Goal: Information Seeking & Learning: Learn about a topic

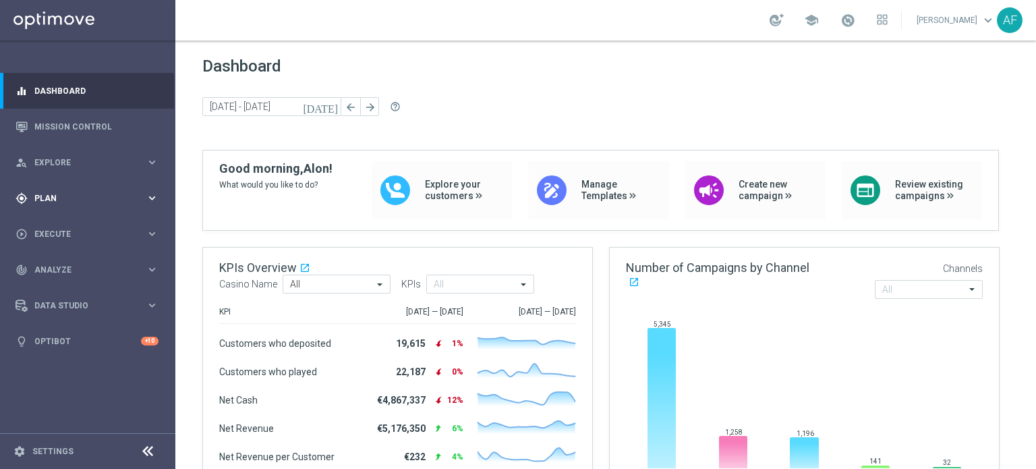
click at [78, 190] on div "gps_fixed Plan keyboard_arrow_right" at bounding box center [87, 198] width 174 height 36
click at [76, 225] on link "Target Groups" at bounding box center [87, 225] width 105 height 11
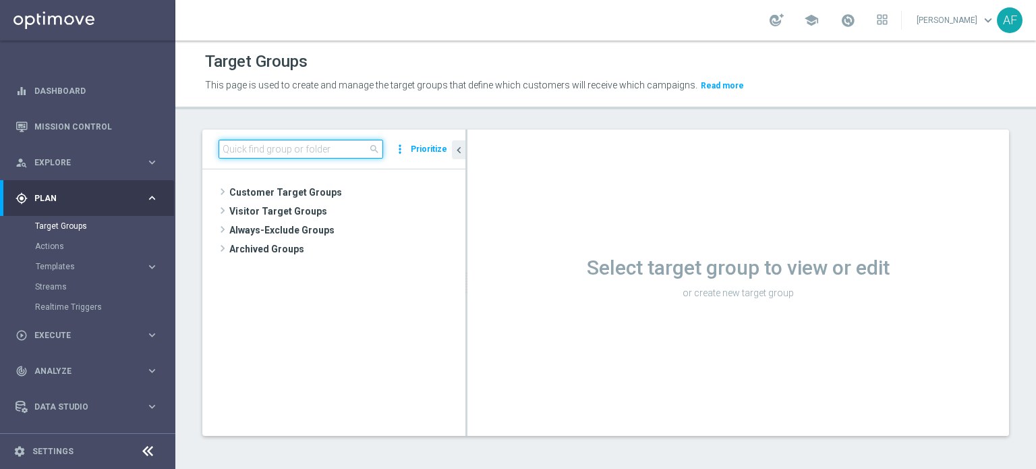
click at [276, 153] on input at bounding box center [300, 149] width 165 height 19
click at [262, 150] on input at bounding box center [300, 149] width 165 height 19
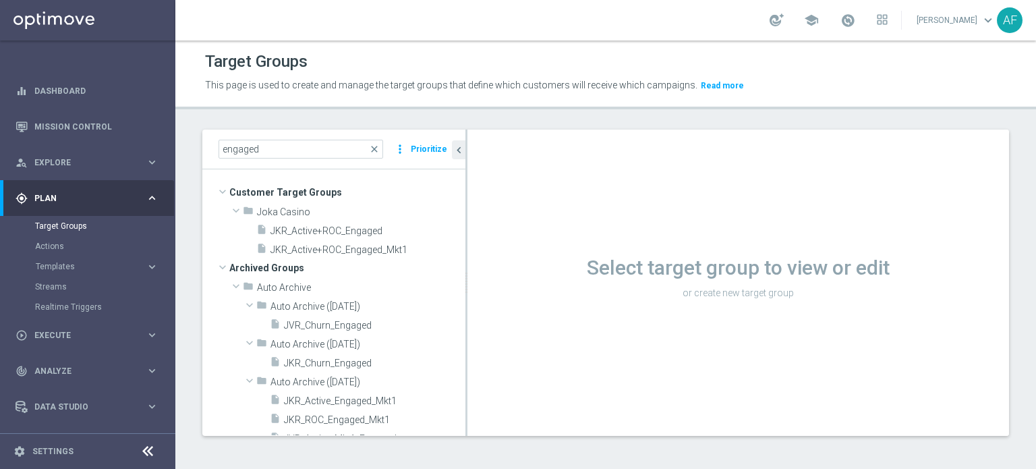
scroll to position [6, 0]
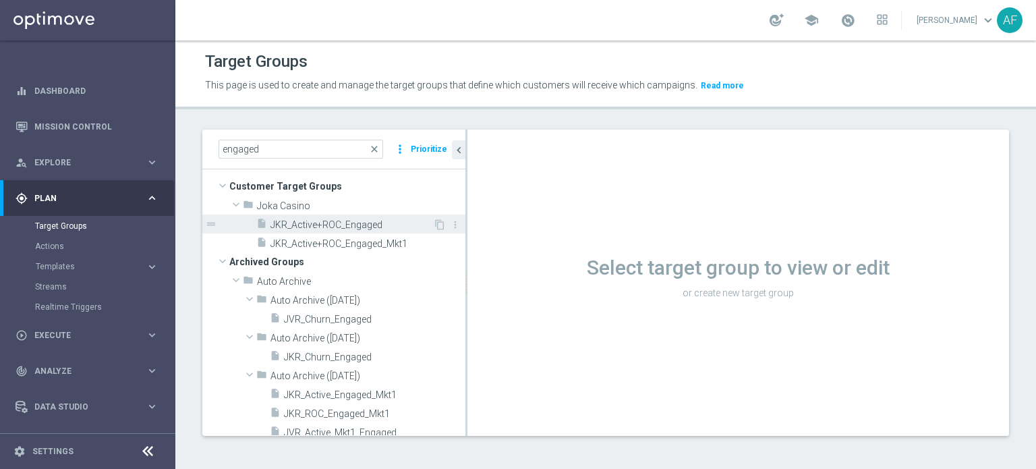
click at [349, 220] on span "JKR_Active+ROC_Engaged" at bounding box center [351, 224] width 162 height 11
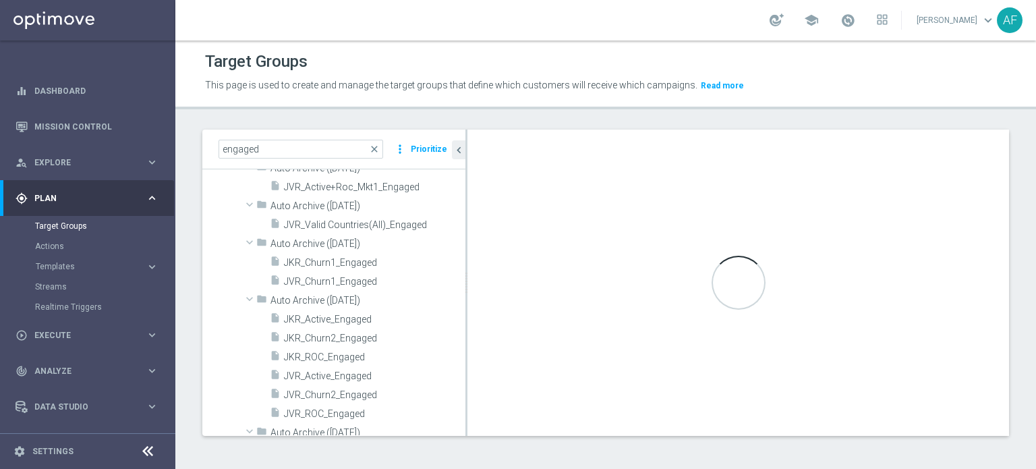
scroll to position [391, 0]
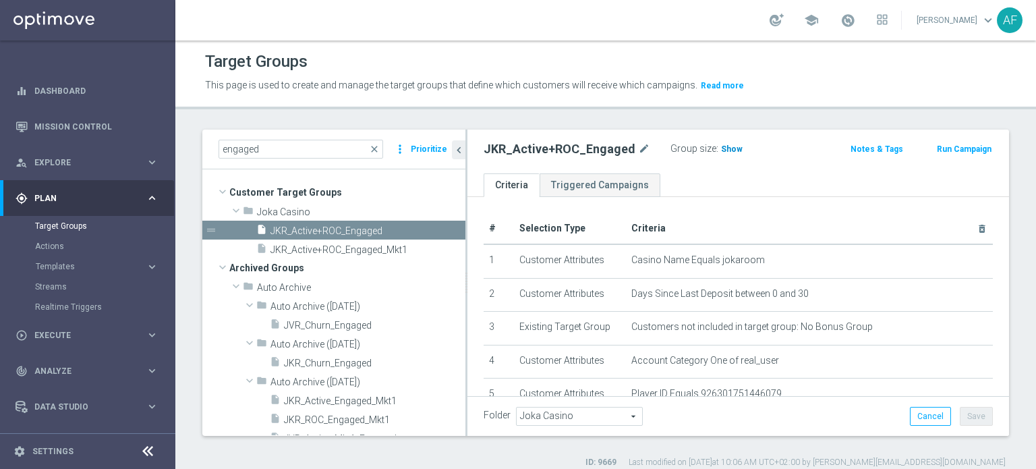
click at [730, 147] on span "Show" at bounding box center [732, 148] width 22 height 9
click at [319, 152] on input "engaged" at bounding box center [300, 149] width 165 height 19
type input "e"
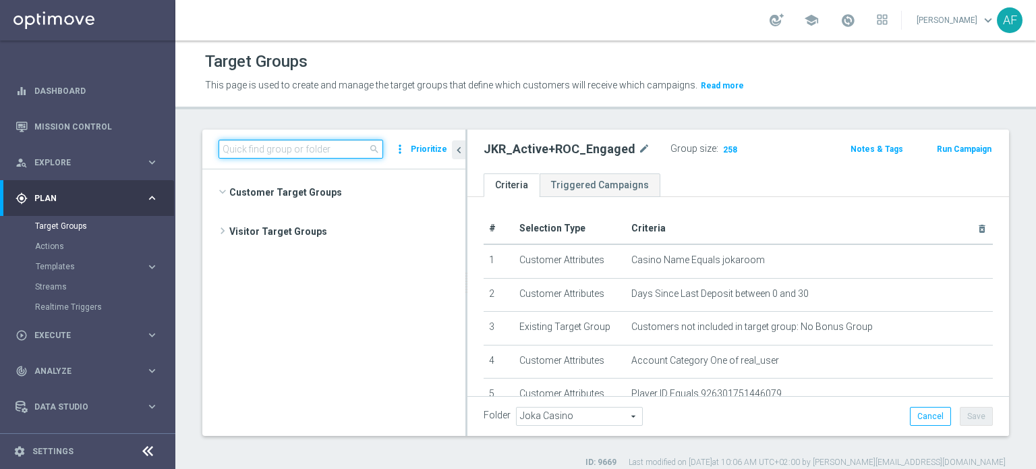
scroll to position [410, 0]
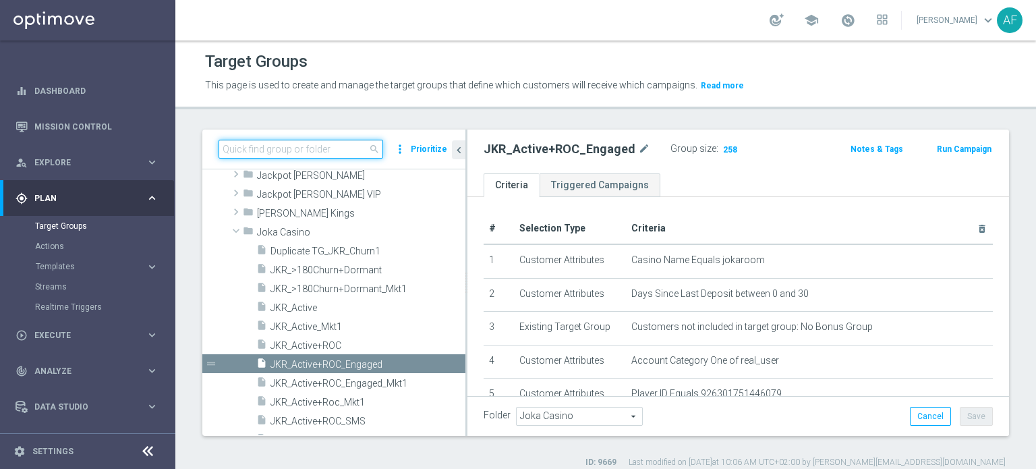
click at [312, 150] on input at bounding box center [300, 149] width 165 height 19
click at [283, 150] on input at bounding box center [300, 149] width 165 height 19
paste input "JVR_Active+ROC_Engaged"
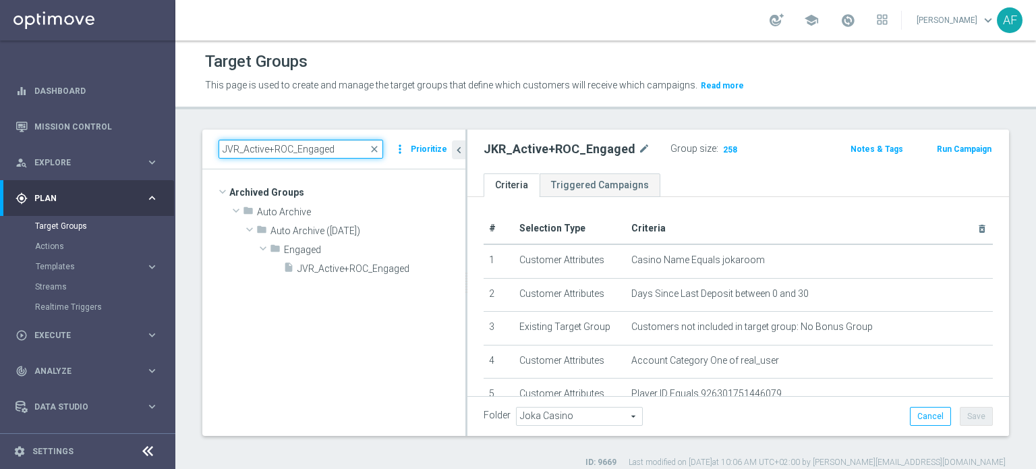
drag, startPoint x: 331, startPoint y: 146, endPoint x: 198, endPoint y: 140, distance: 133.6
click at [198, 140] on div "JVR_Active+ROC_Engaged close more_vert Prioritize Archived Groups create_new_fo…" at bounding box center [605, 298] width 860 height 338
paste input "SMS"
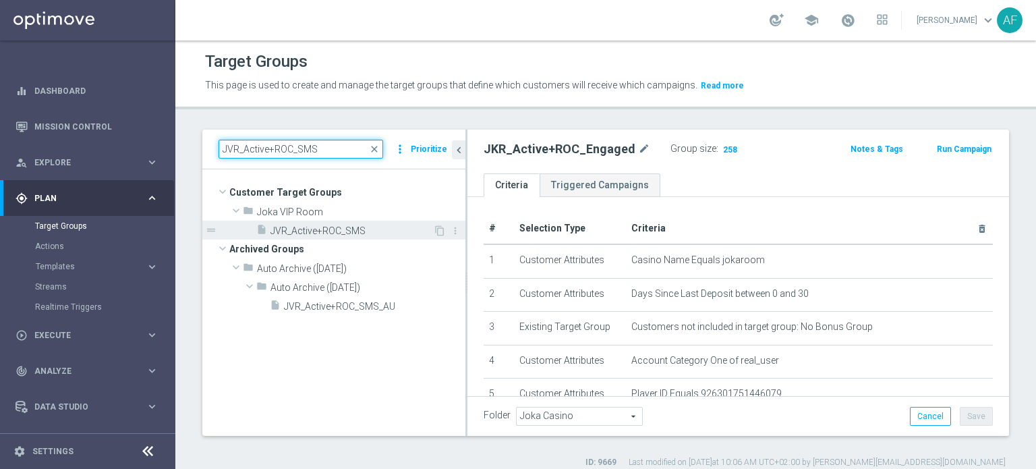
type input "JVR_Active+ROC_SMS"
click at [315, 231] on span "JVR_Active+ROC_SMS" at bounding box center [351, 230] width 162 height 11
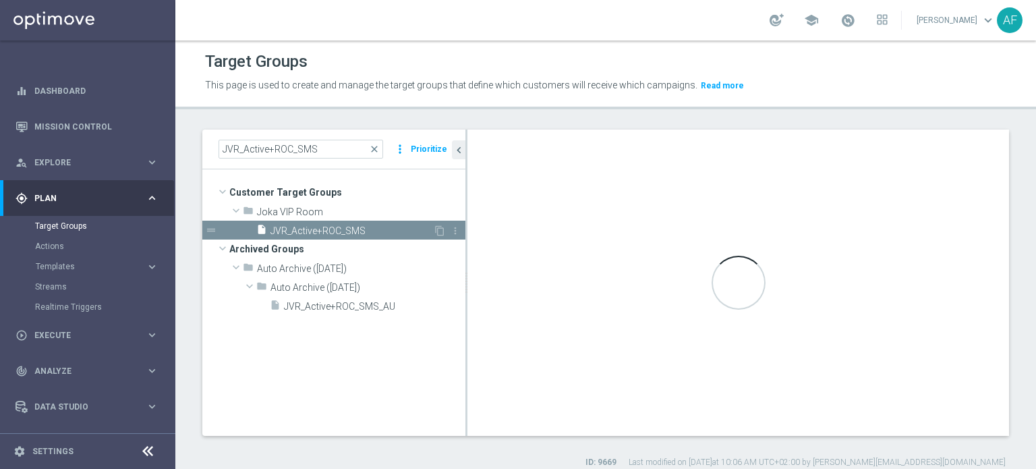
checkbox input "false"
type input "Joka VIP Room"
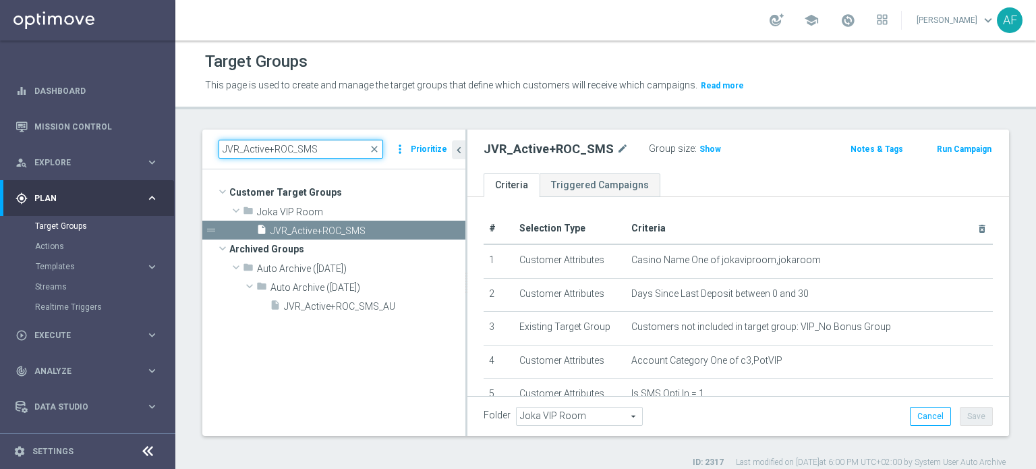
click at [326, 148] on input "JVR_Active+ROC_SMS" at bounding box center [300, 149] width 165 height 19
drag, startPoint x: 225, startPoint y: 144, endPoint x: 200, endPoint y: 144, distance: 24.9
click at [200, 144] on div "JVR_Active+ROC_SMS close more_vert Prioritize Customer Target Groups library_ad…" at bounding box center [605, 298] width 860 height 338
paste input "Email"
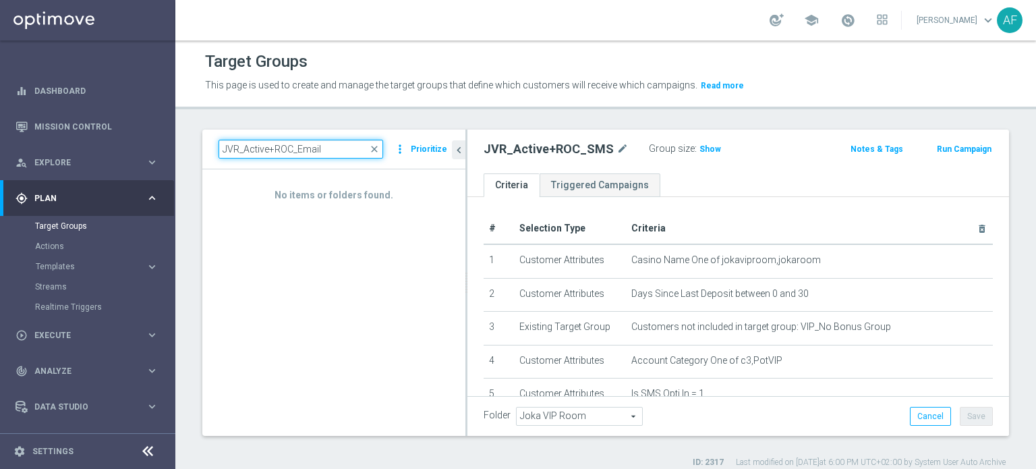
drag, startPoint x: 299, startPoint y: 150, endPoint x: 218, endPoint y: 146, distance: 80.4
click at [218, 146] on input "JVR_Active+ROC_Email" at bounding box center [300, 149] width 165 height 19
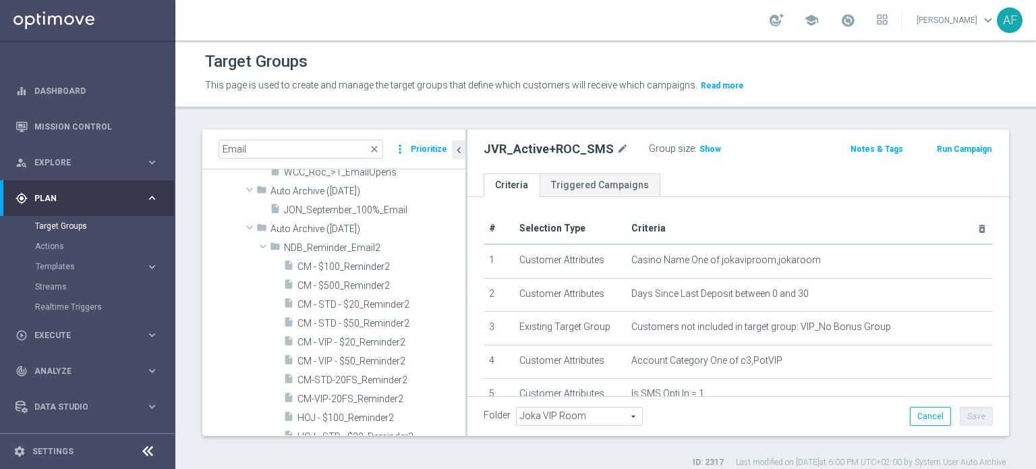
scroll to position [953, 0]
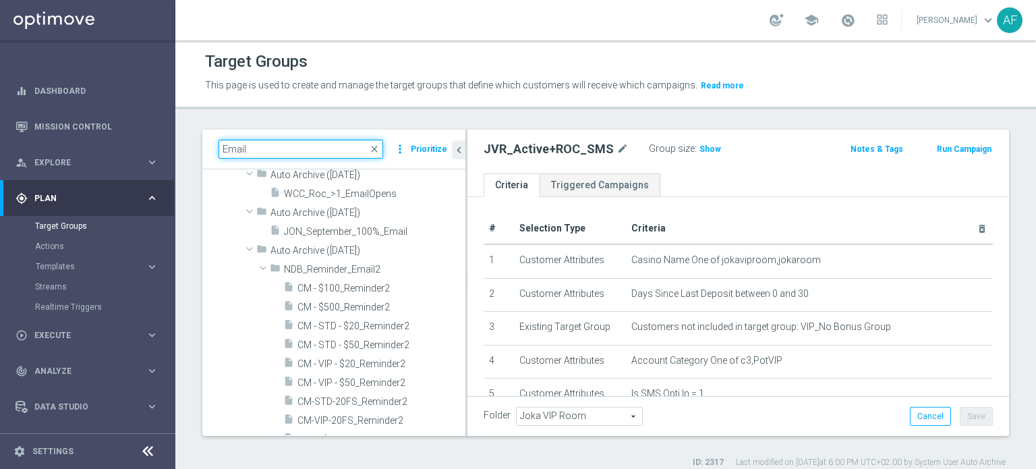
click at [223, 148] on input "Email" at bounding box center [300, 149] width 165 height 19
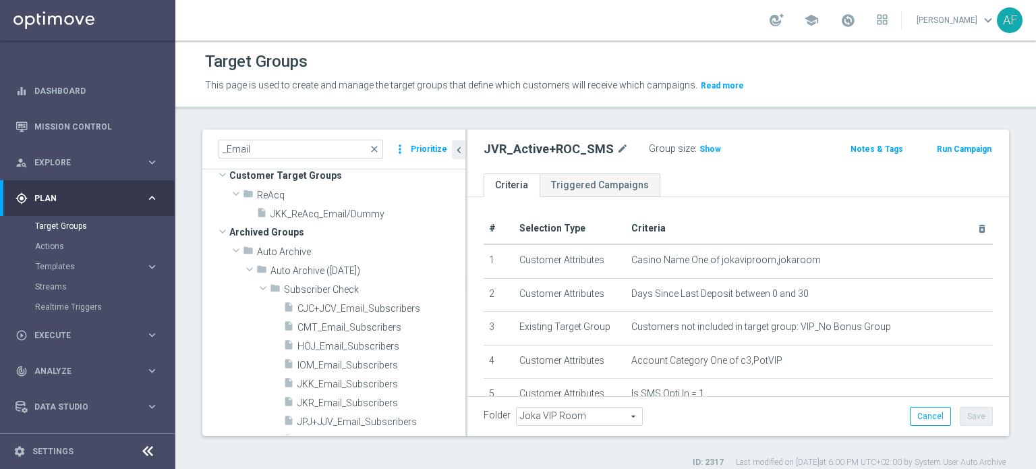
scroll to position [0, 0]
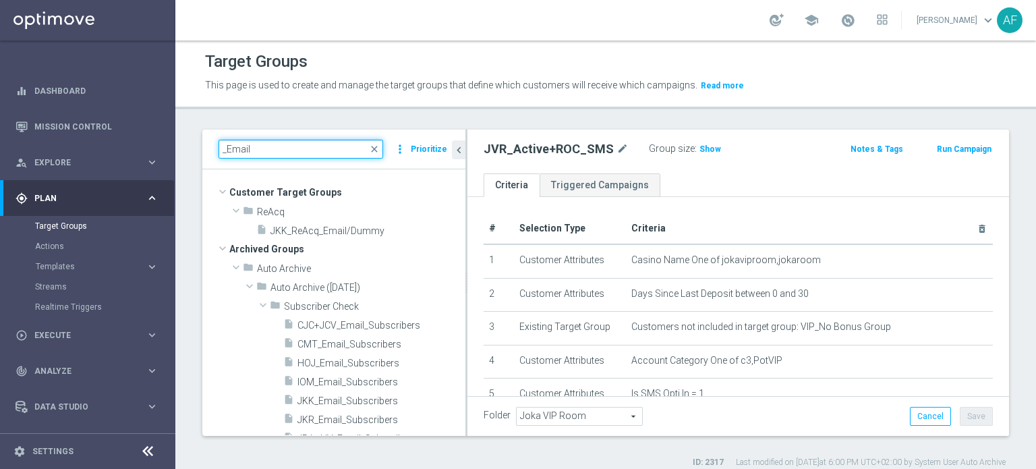
click at [278, 148] on input "_Email" at bounding box center [300, 149] width 165 height 19
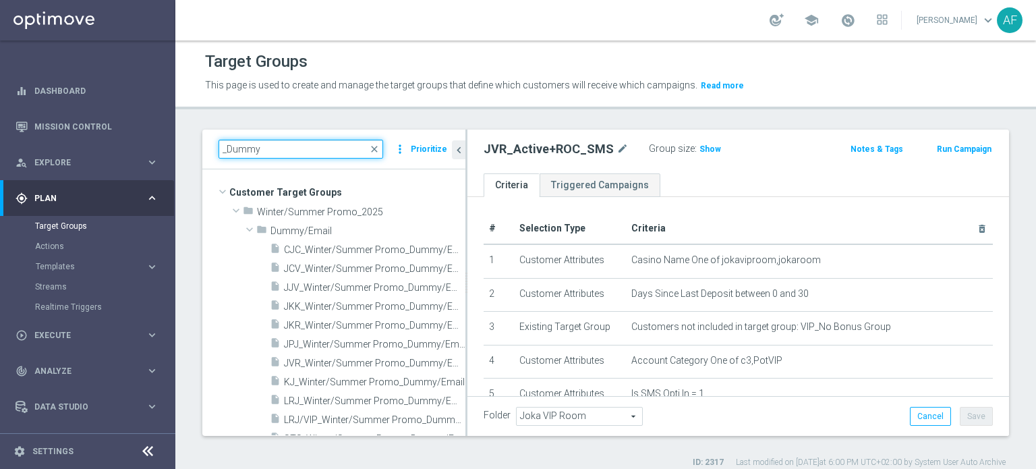
type input "_Dummy"
drag, startPoint x: 199, startPoint y: 146, endPoint x: 179, endPoint y: 146, distance: 20.2
click at [179, 146] on div "_Dummy close more_vert Prioritize Customer Target Groups library_add create_new…" at bounding box center [605, 298] width 860 height 338
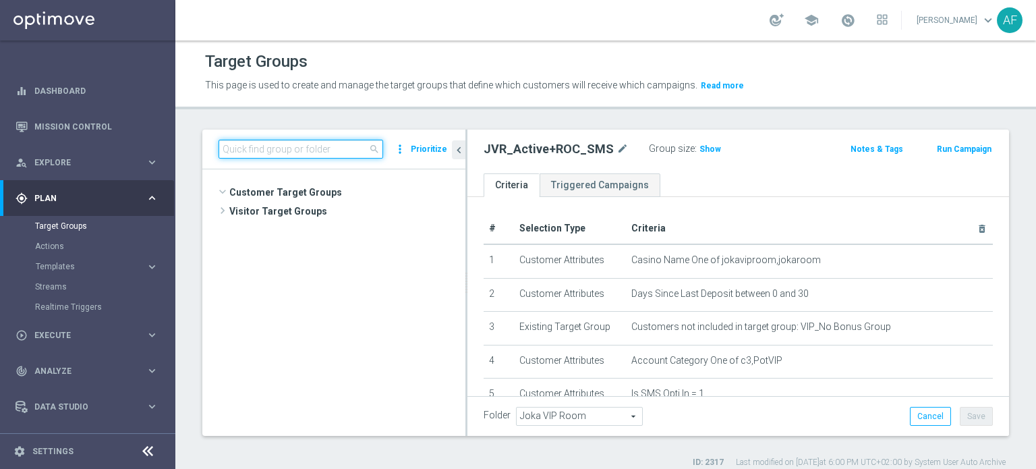
scroll to position [971, 0]
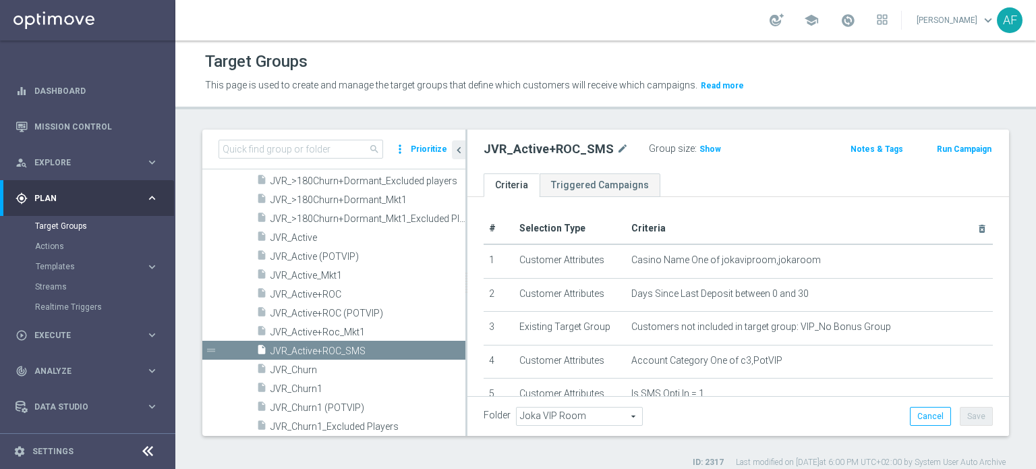
click at [452, 112] on div "Target Groups This page is used to create and manage the target groups that def…" at bounding box center [605, 254] width 860 height 428
click at [322, 148] on input at bounding box center [300, 149] width 165 height 19
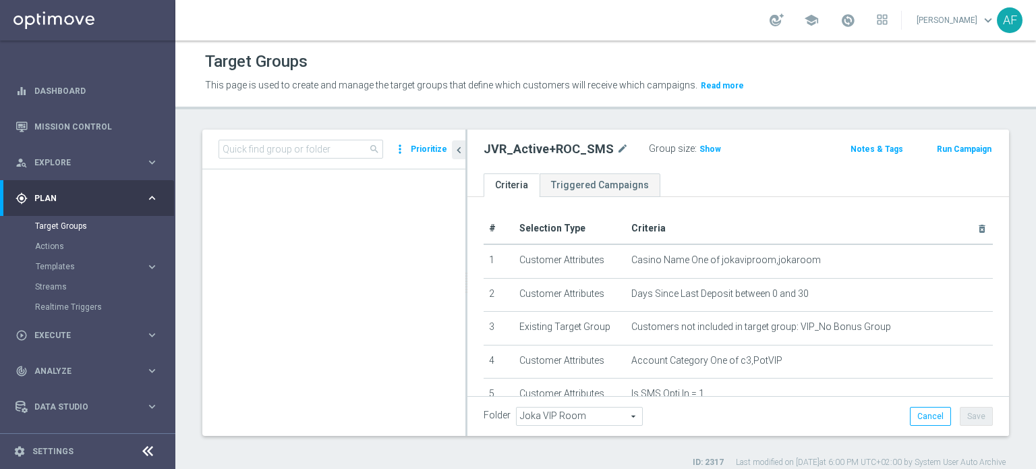
scroll to position [0, 0]
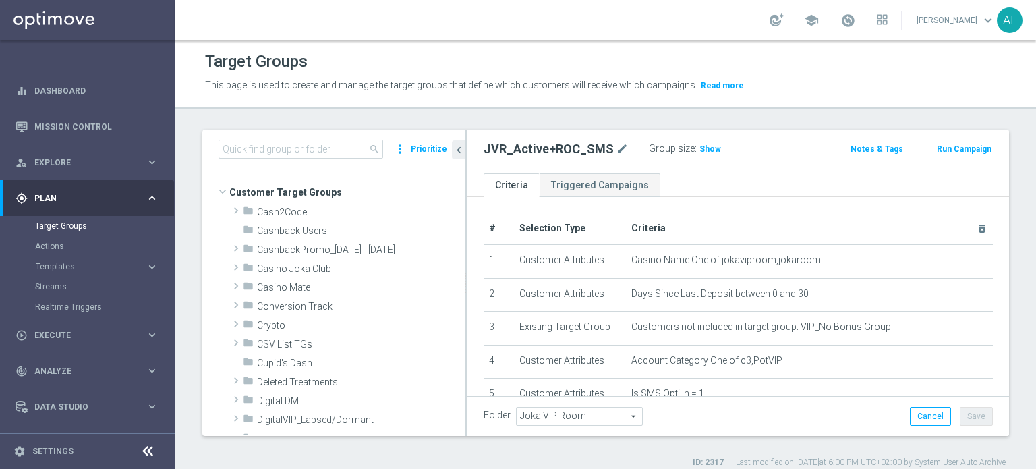
click at [105, 192] on div "gps_fixed Plan" at bounding box center [81, 198] width 130 height 12
click at [329, 153] on input at bounding box center [300, 149] width 165 height 19
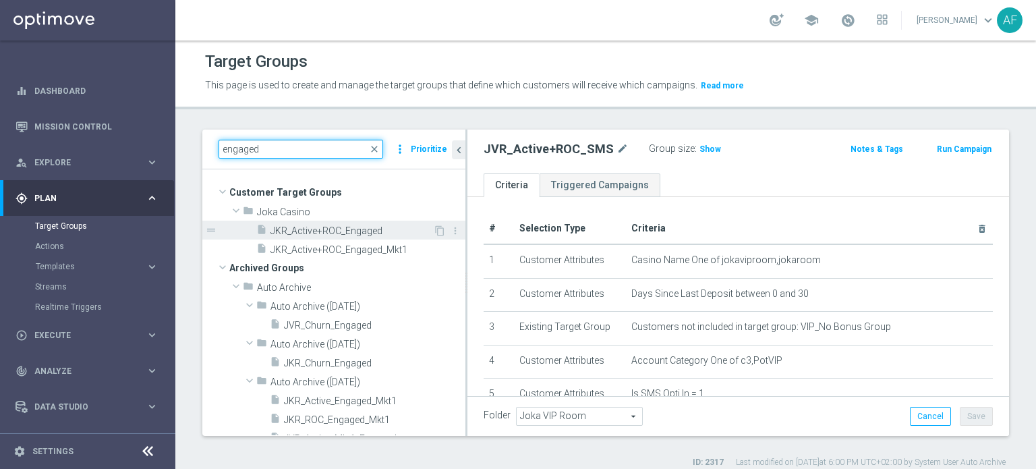
type input "engaged"
click at [369, 229] on span "JKR_Active+ROC_Engaged" at bounding box center [351, 230] width 162 height 11
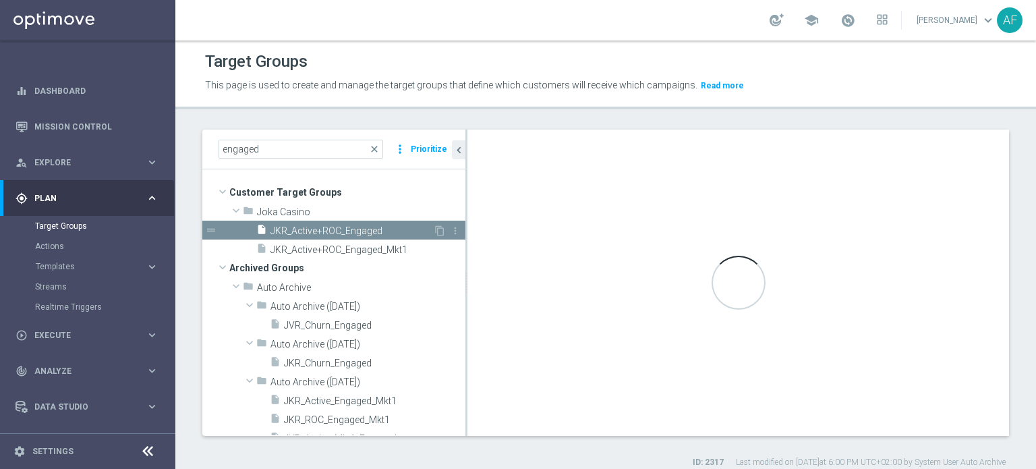
checkbox input "true"
type input "Joka Casino"
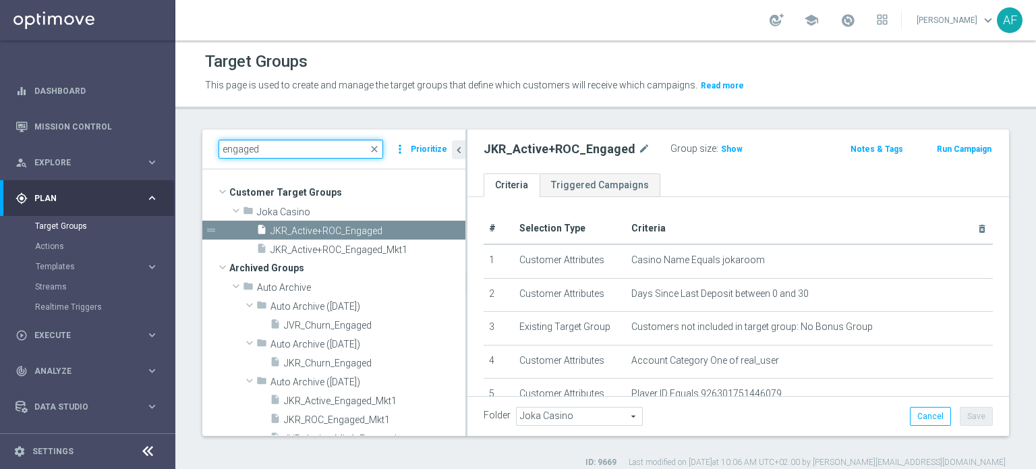
drag, startPoint x: 276, startPoint y: 148, endPoint x: 222, endPoint y: 148, distance: 53.3
click at [222, 148] on input "engaged" at bounding box center [300, 149] width 165 height 19
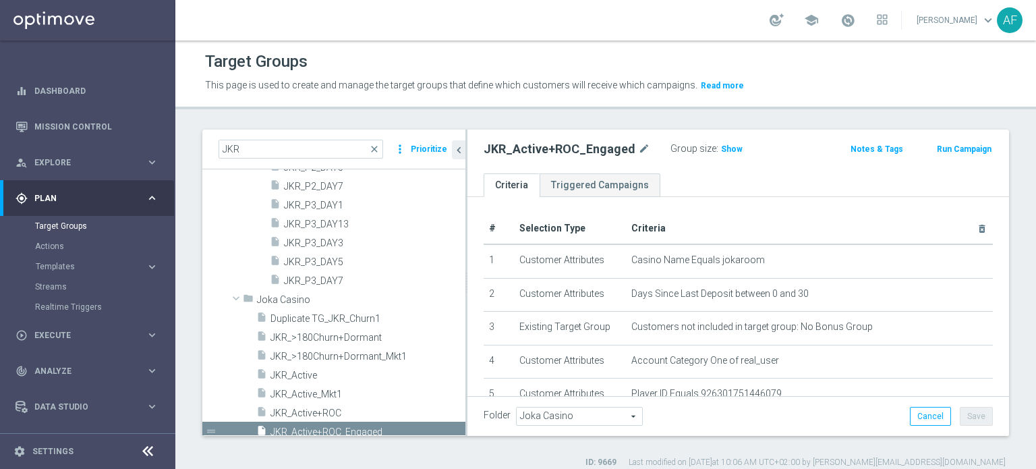
scroll to position [399, 0]
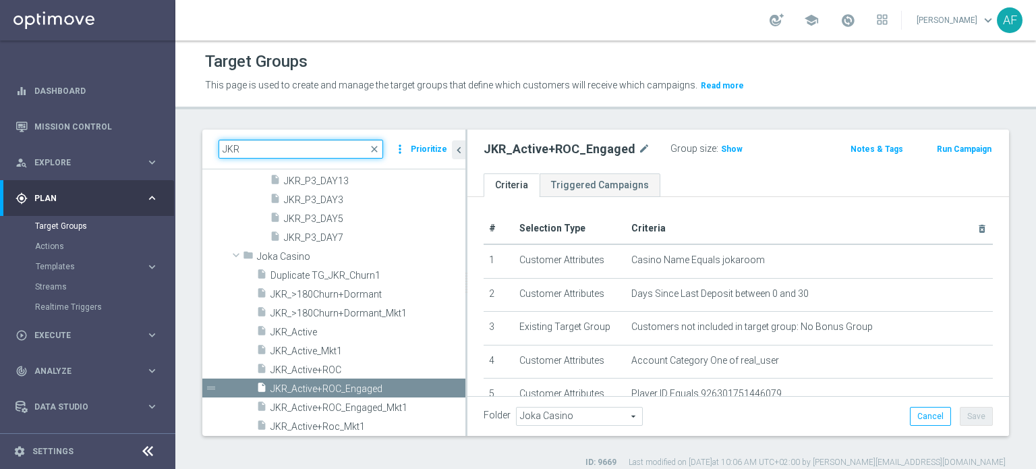
click at [343, 156] on input "JKR" at bounding box center [300, 149] width 165 height 19
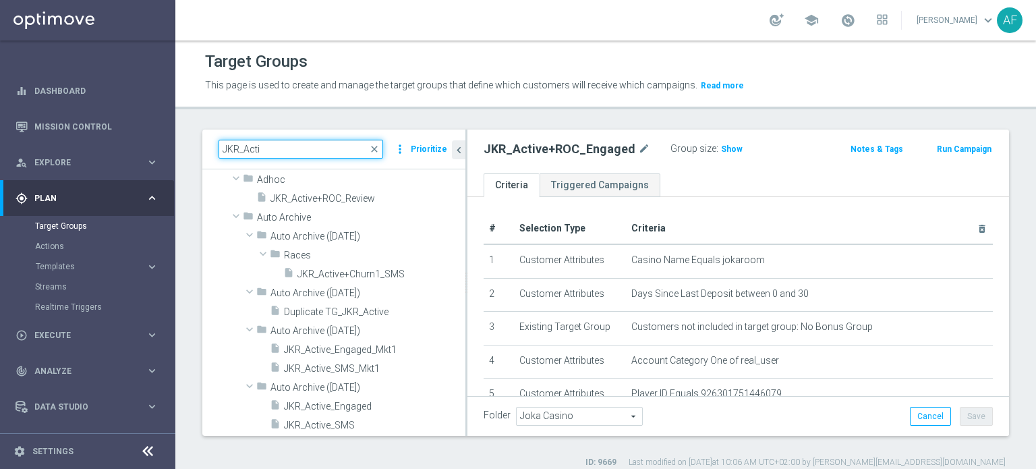
drag, startPoint x: 467, startPoint y: 320, endPoint x: 465, endPoint y: 332, distance: 12.2
click at [465, 332] on div at bounding box center [466, 282] width 2 height 306
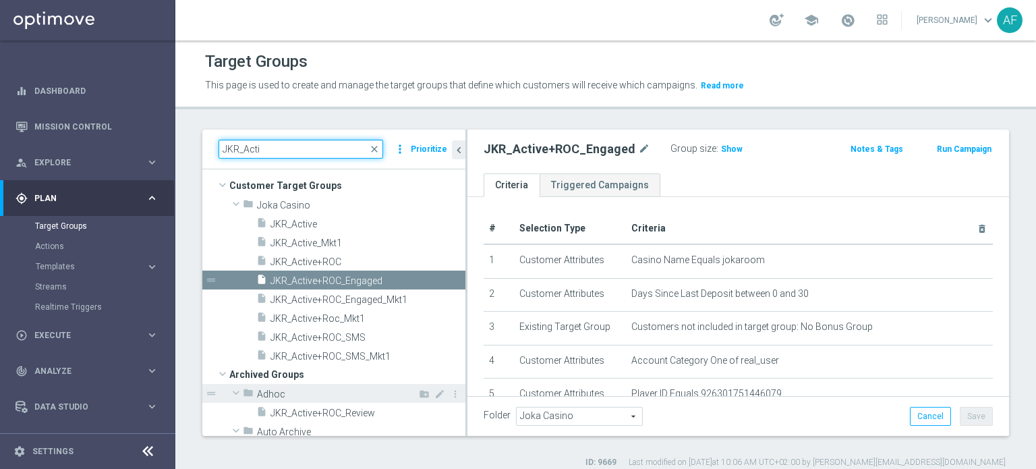
scroll to position [0, 0]
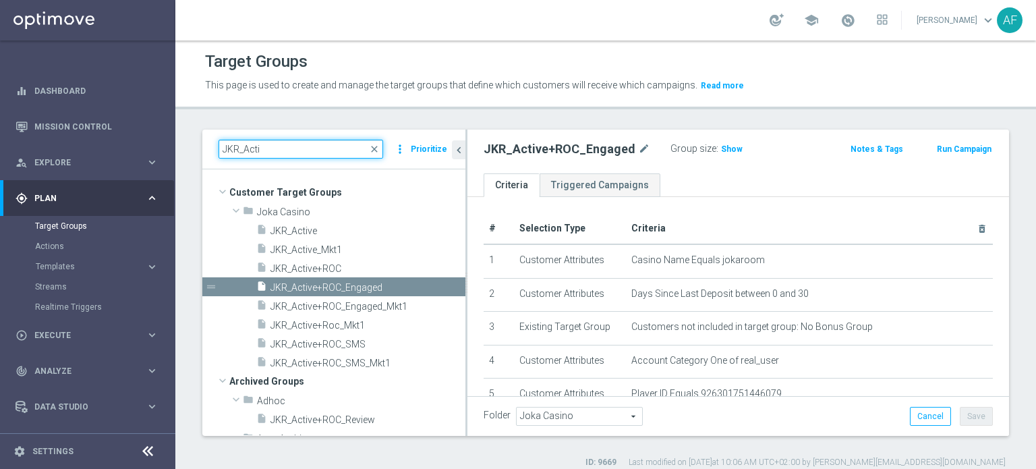
type input "JKR_Acti"
click at [337, 285] on span "JKR_Active+ROC_Engaged" at bounding box center [351, 287] width 162 height 11
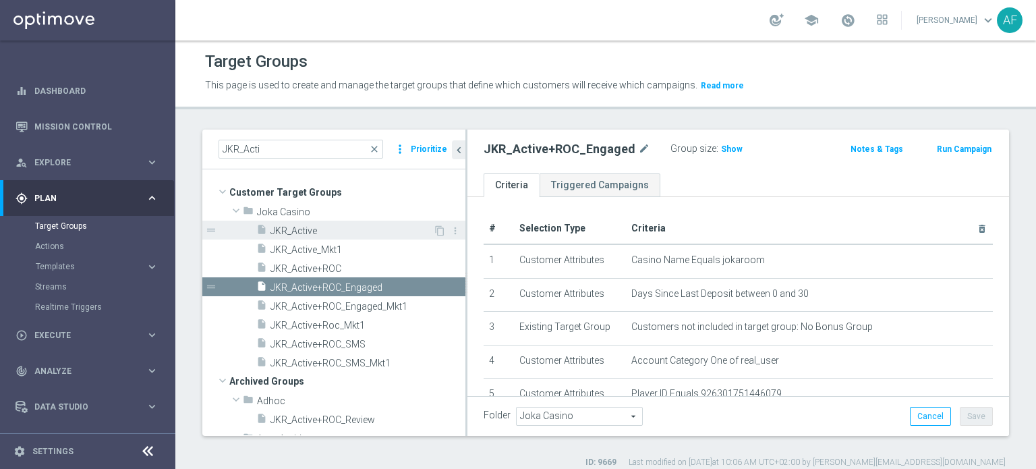
click at [340, 231] on span "JKR_Active" at bounding box center [351, 230] width 162 height 11
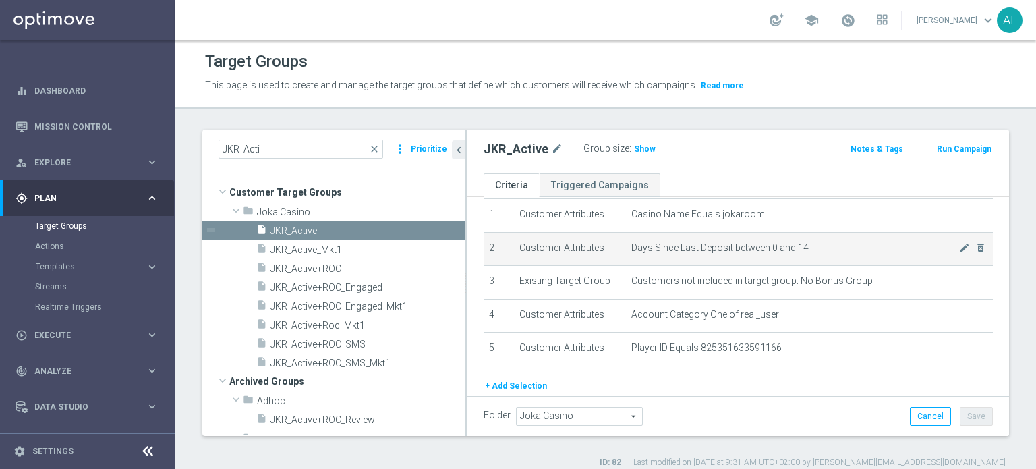
scroll to position [67, 0]
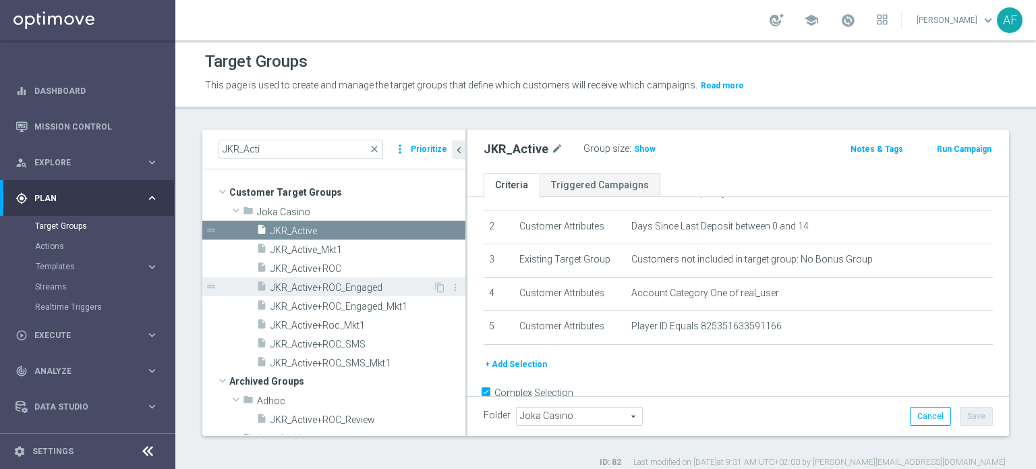
click at [340, 285] on span "JKR_Active+ROC_Engaged" at bounding box center [351, 287] width 162 height 11
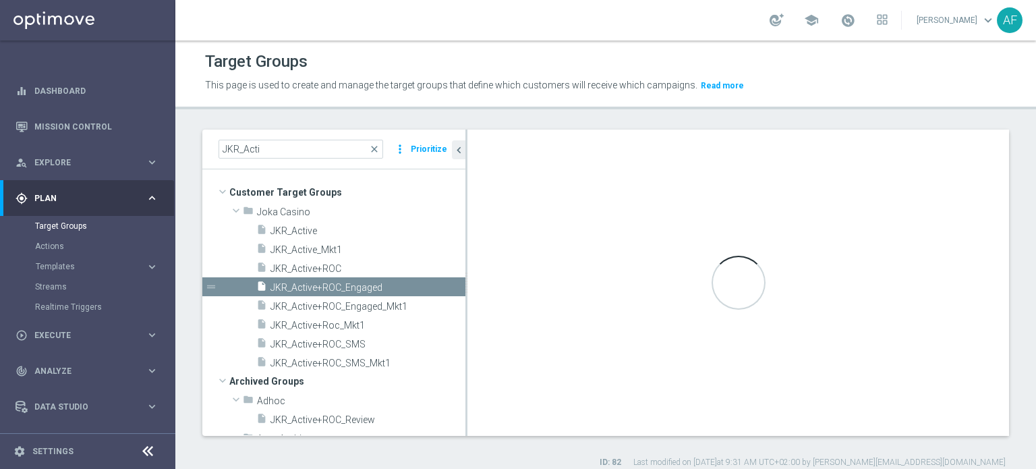
type textarea "(1 and 2 and 3 and 4 and 6 and 7) or 5"
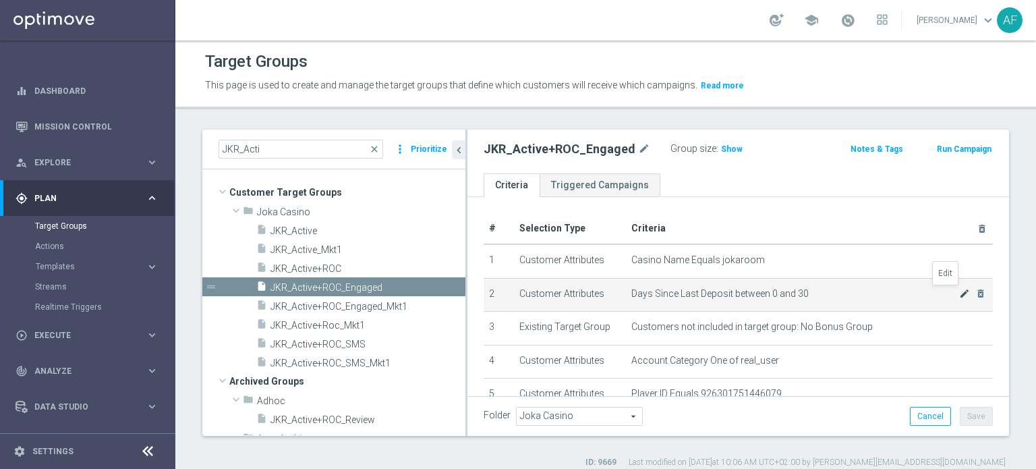
click at [959, 293] on icon "mode_edit" at bounding box center [964, 293] width 11 height 11
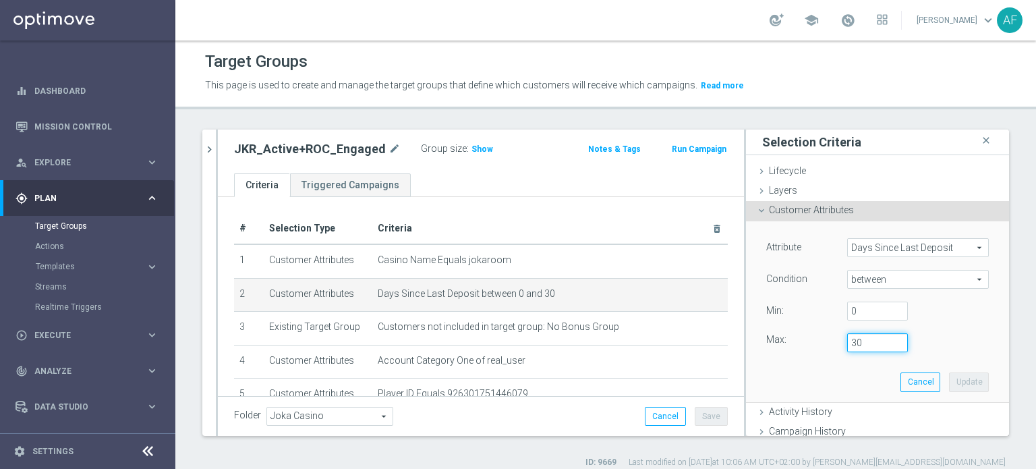
click at [849, 342] on input "30" at bounding box center [877, 342] width 61 height 19
type input "3"
type input "14"
click at [949, 379] on button "Update" at bounding box center [969, 381] width 40 height 19
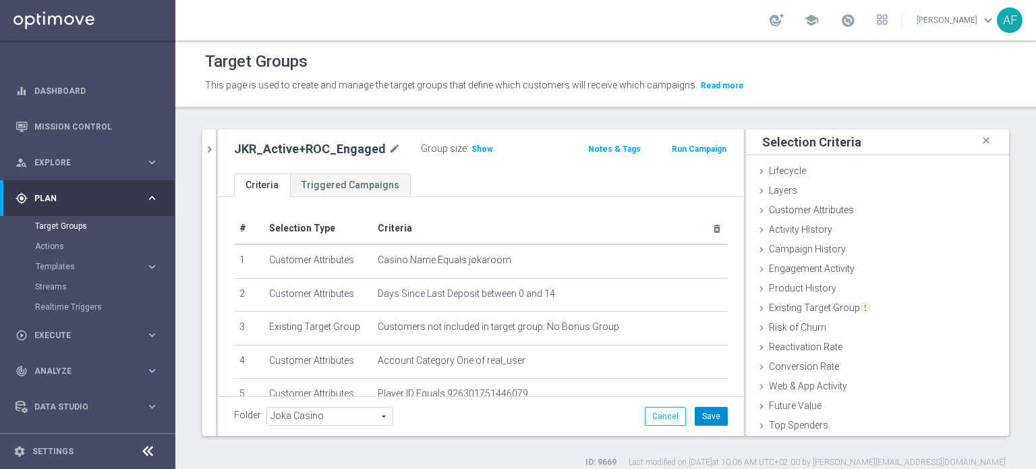
click at [698, 415] on button "Save" at bounding box center [710, 416] width 33 height 19
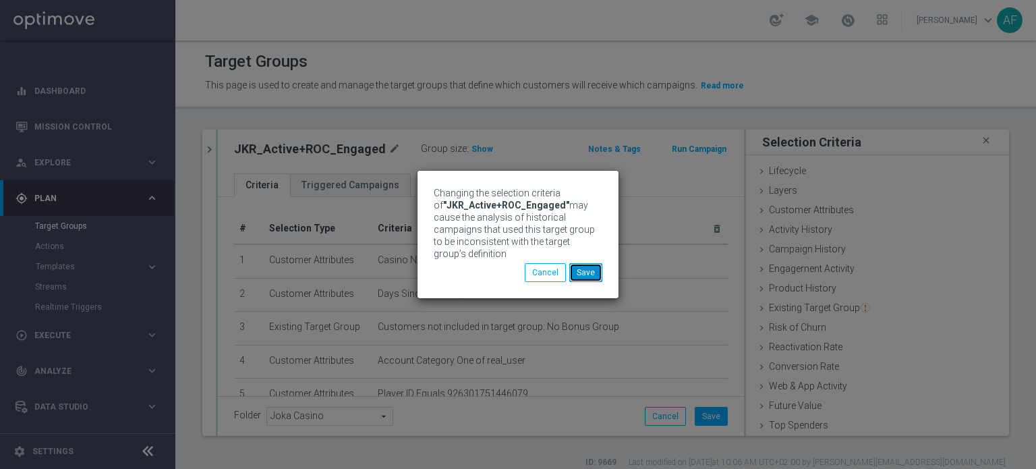
click at [587, 269] on button "Save" at bounding box center [585, 272] width 33 height 19
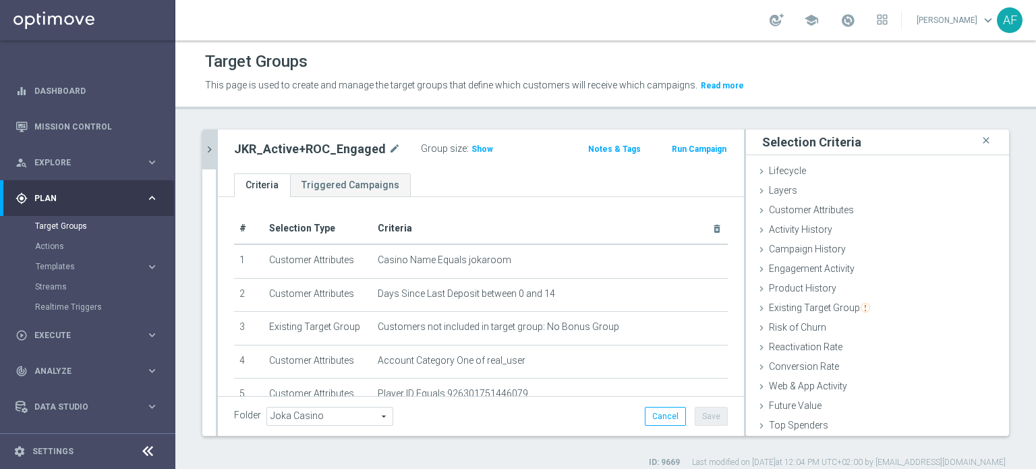
click at [211, 147] on icon "chevron_right" at bounding box center [209, 149] width 13 height 13
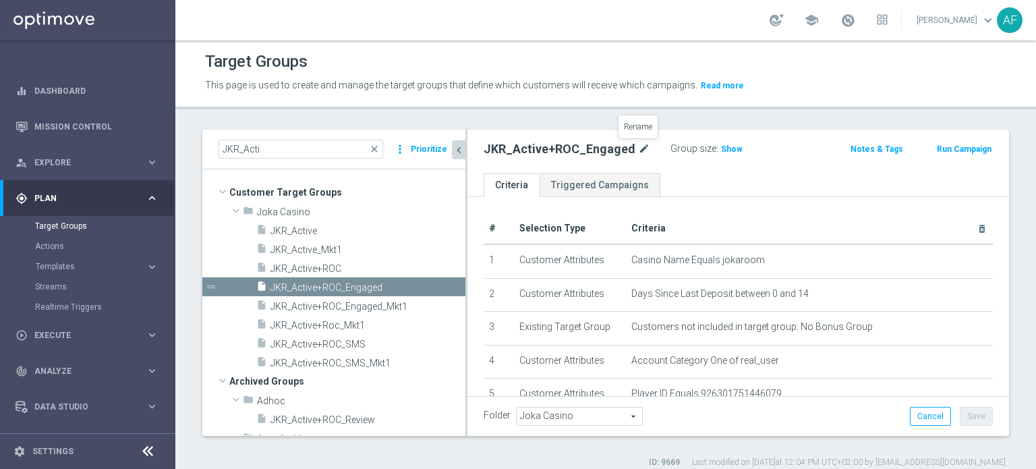
click at [638, 150] on icon "mode_edit" at bounding box center [644, 149] width 12 height 16
click at [556, 150] on input "JKR_Active+ROC_Engaged" at bounding box center [574, 150] width 182 height 19
type input "JKR_Active_Engaged"
click at [758, 173] on ul "Criteria Triggered Campaigns" at bounding box center [737, 185] width 541 height 24
click at [917, 417] on button "Cancel" at bounding box center [929, 416] width 41 height 19
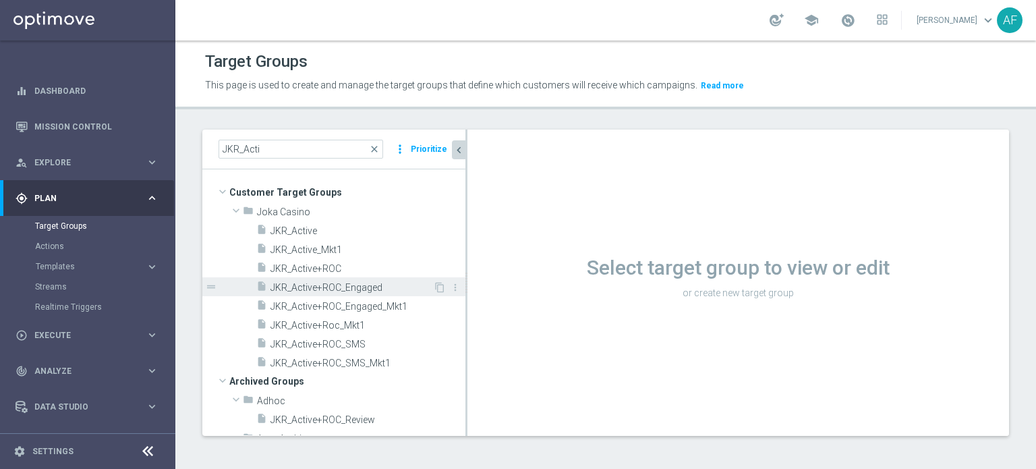
click at [364, 292] on span "JKR_Active+ROC_Engaged" at bounding box center [351, 287] width 162 height 11
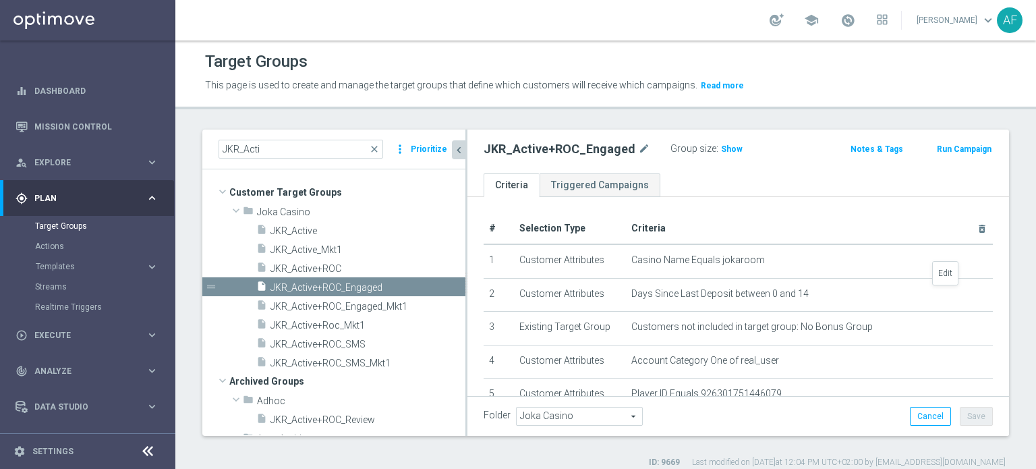
click at [0, 0] on icon "mode_edit" at bounding box center [0, 0] width 0 height 0
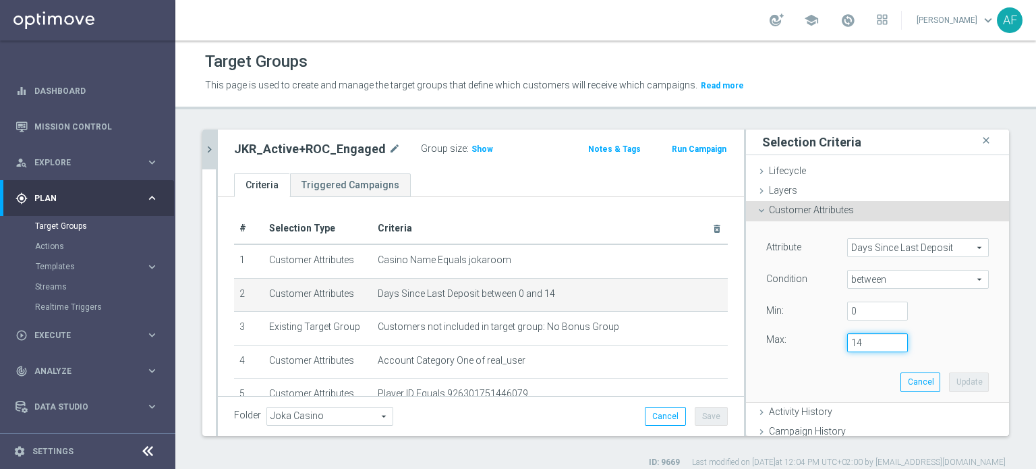
click at [858, 342] on input "14" at bounding box center [877, 342] width 61 height 19
type input "1"
type input "30"
click at [949, 384] on button "Update" at bounding box center [969, 381] width 40 height 19
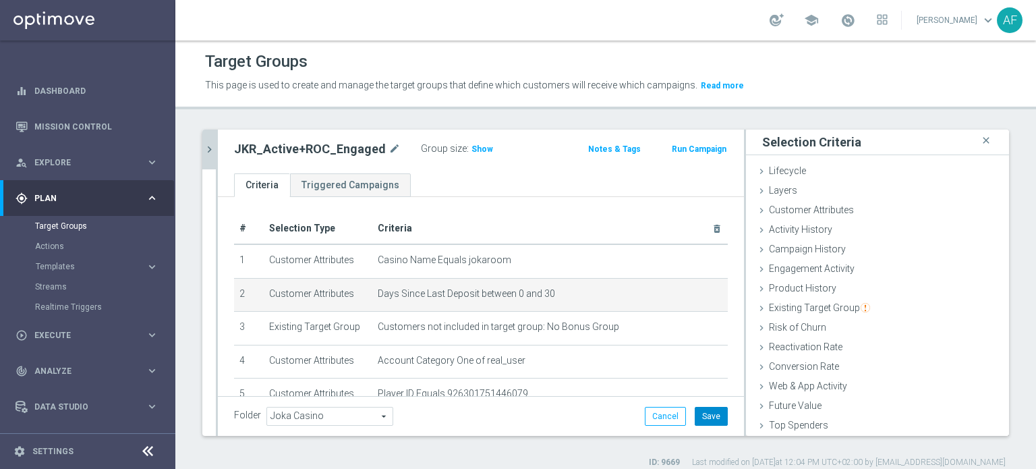
click at [705, 413] on button "Save" at bounding box center [710, 416] width 33 height 19
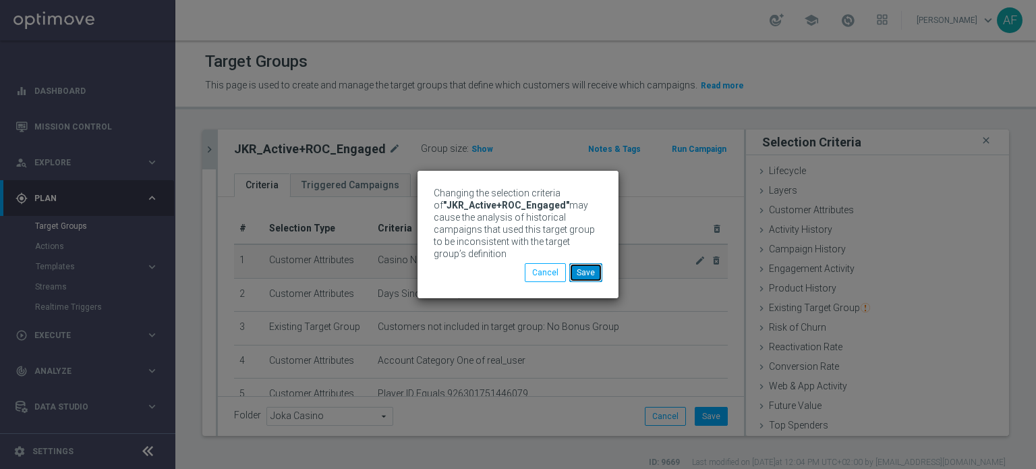
drag, startPoint x: 583, startPoint y: 266, endPoint x: 516, endPoint y: 249, distance: 68.8
click at [582, 267] on button "Save" at bounding box center [585, 272] width 33 height 19
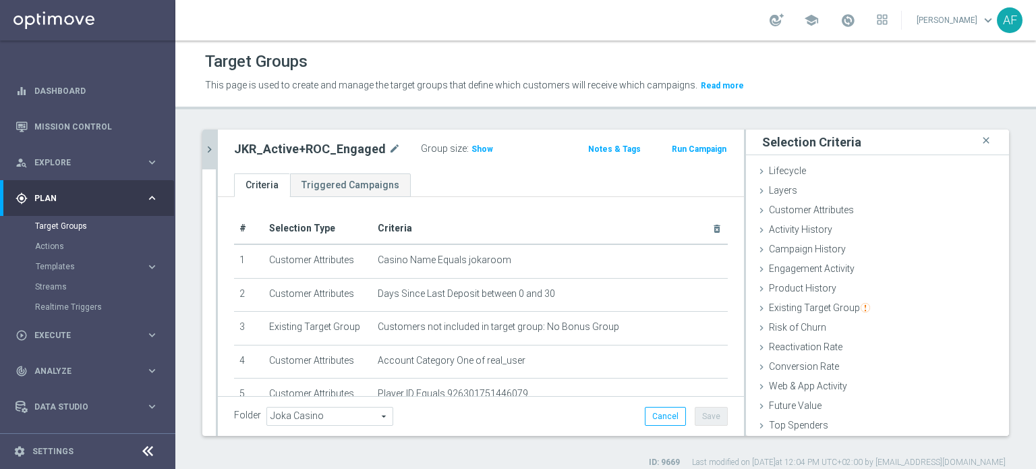
click at [213, 148] on icon "chevron_right" at bounding box center [209, 149] width 13 height 13
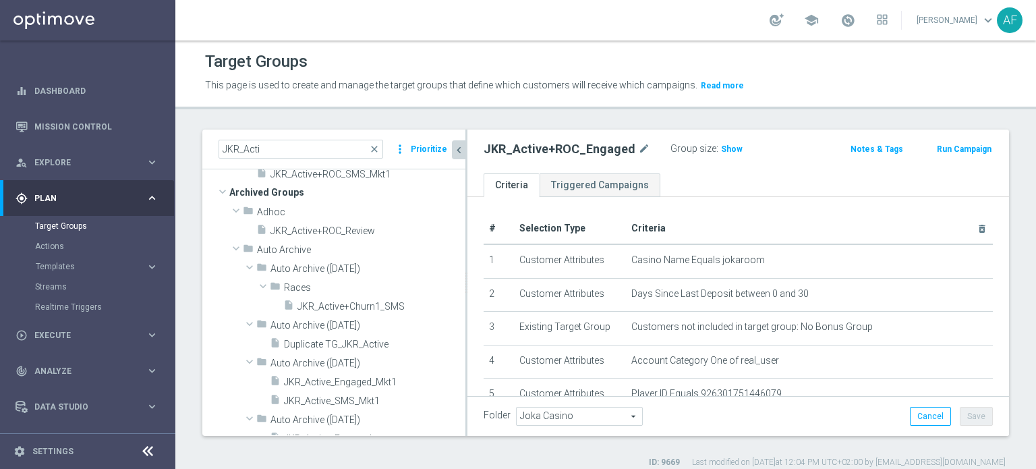
scroll to position [221, 0]
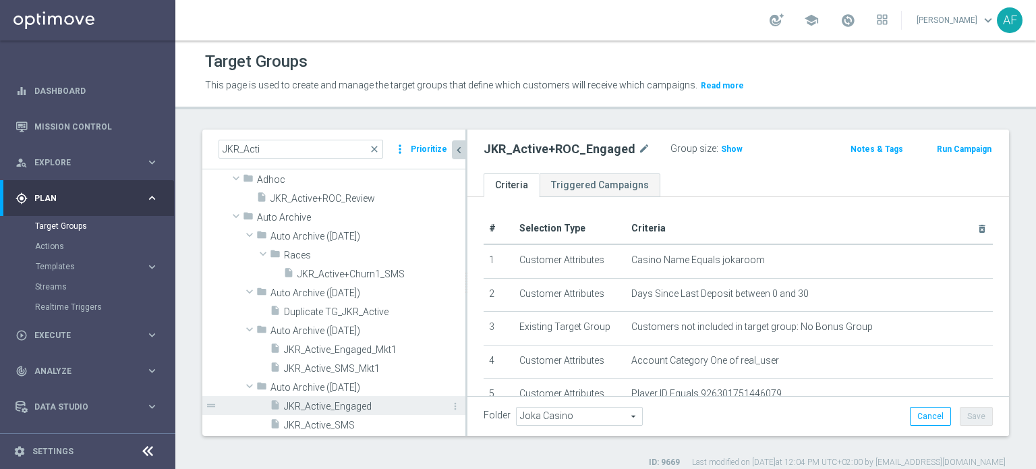
click at [367, 404] on span "JKR_Active_Engaged" at bounding box center [359, 405] width 151 height 11
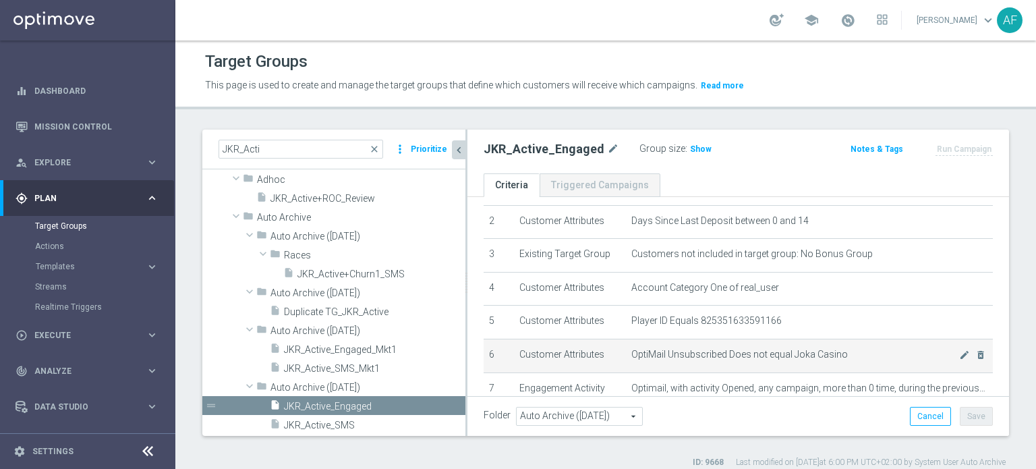
scroll to position [155, 0]
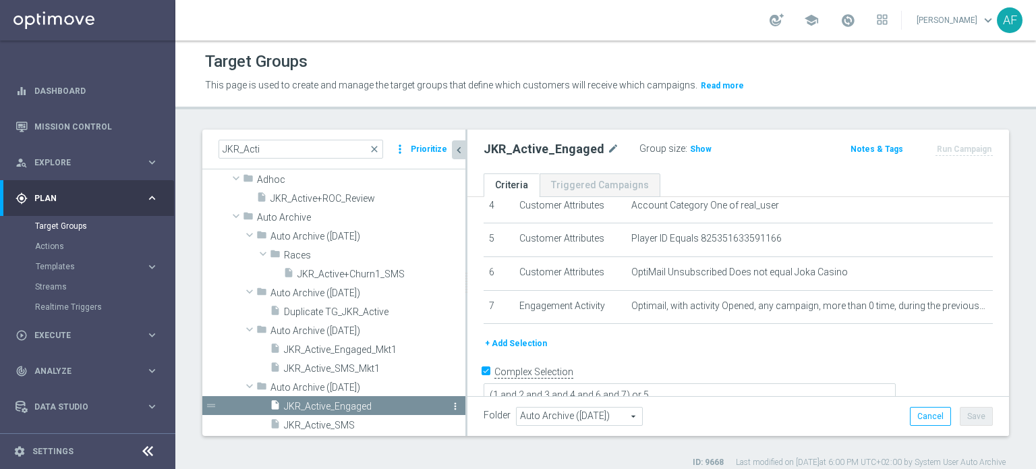
click at [450, 404] on icon "more_vert" at bounding box center [455, 405] width 11 height 11
click at [463, 417] on icon "unarchive" at bounding box center [458, 422] width 11 height 11
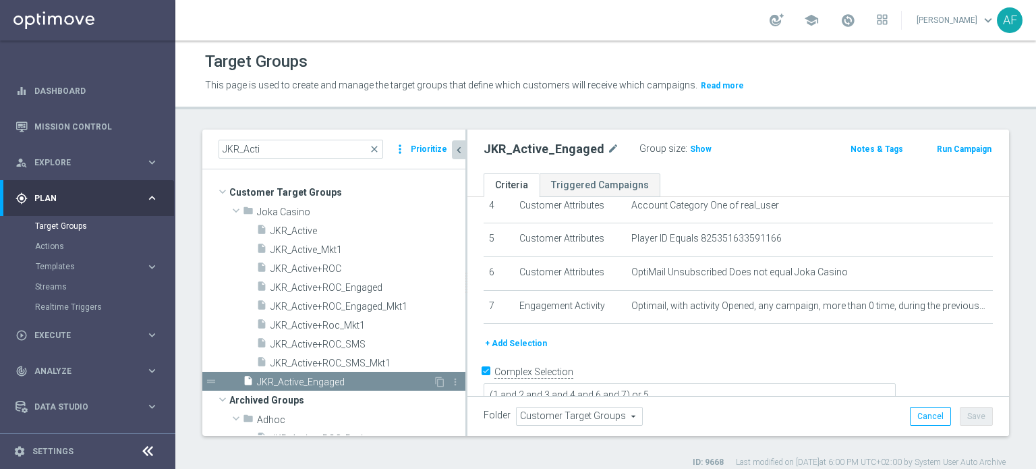
click at [340, 381] on span "JKR_Active_Engaged" at bounding box center [345, 381] width 176 height 11
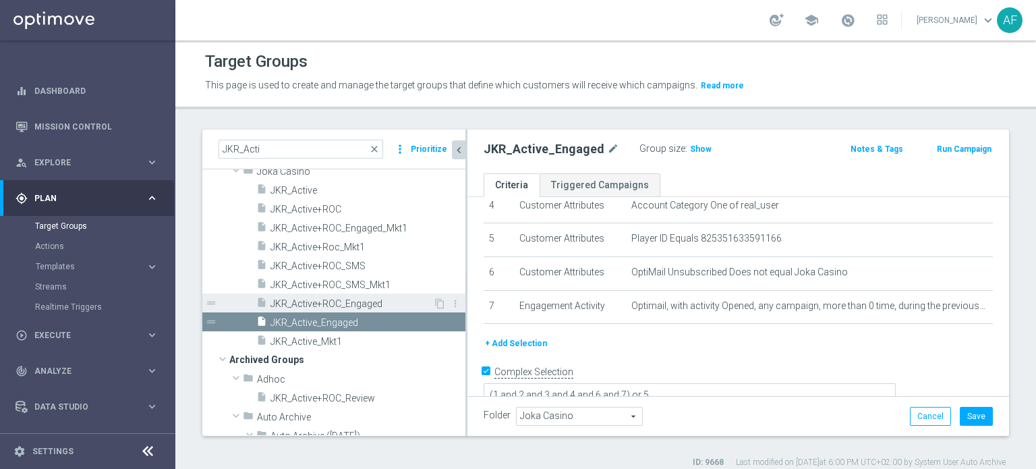
scroll to position [41, 0]
click at [359, 319] on span "JKR_Active_Engaged" at bounding box center [351, 321] width 162 height 11
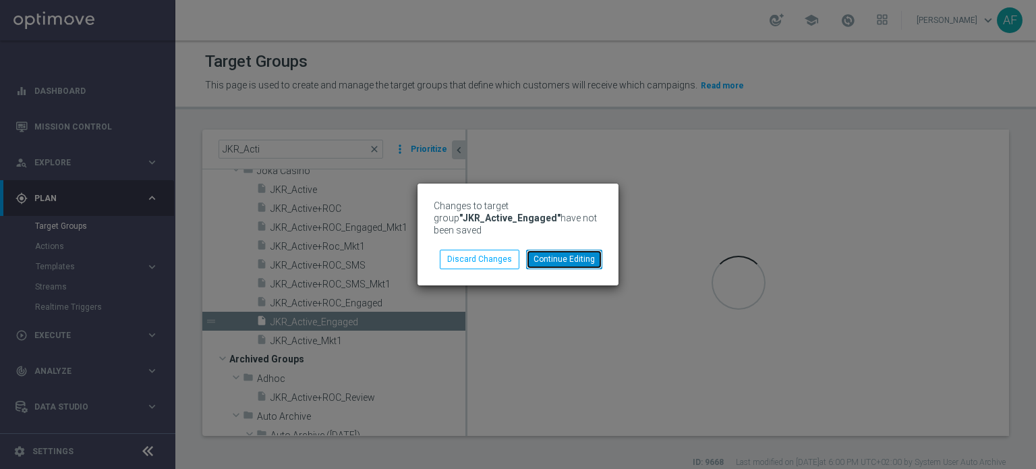
click at [546, 262] on button "Continue Editing" at bounding box center [564, 258] width 76 height 19
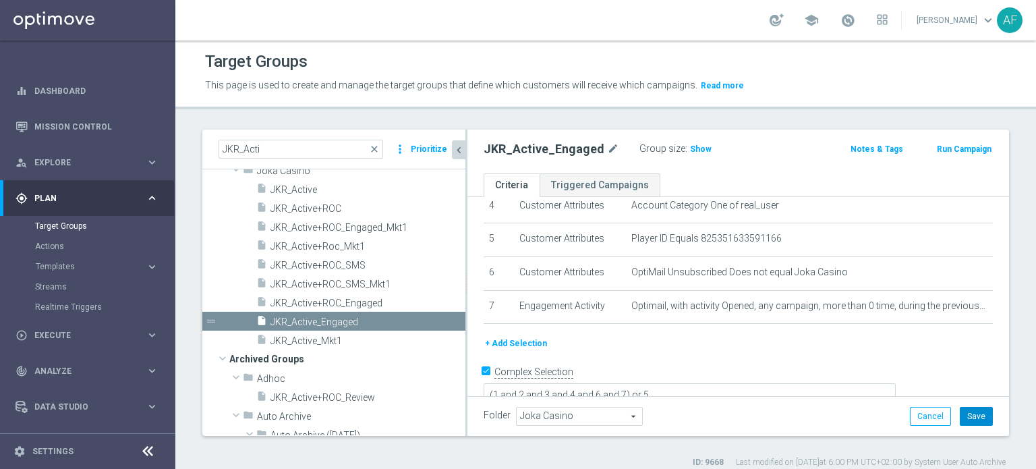
click at [965, 417] on button "Save" at bounding box center [975, 416] width 33 height 19
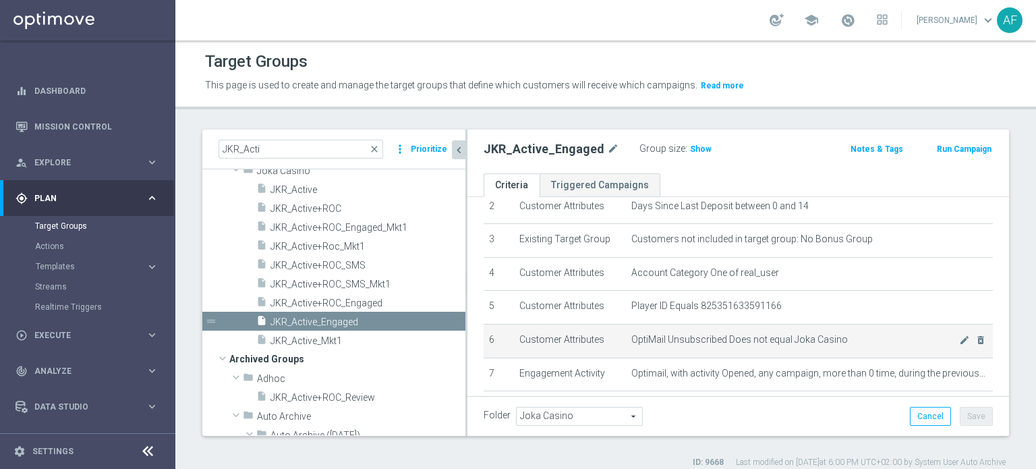
scroll to position [20, 0]
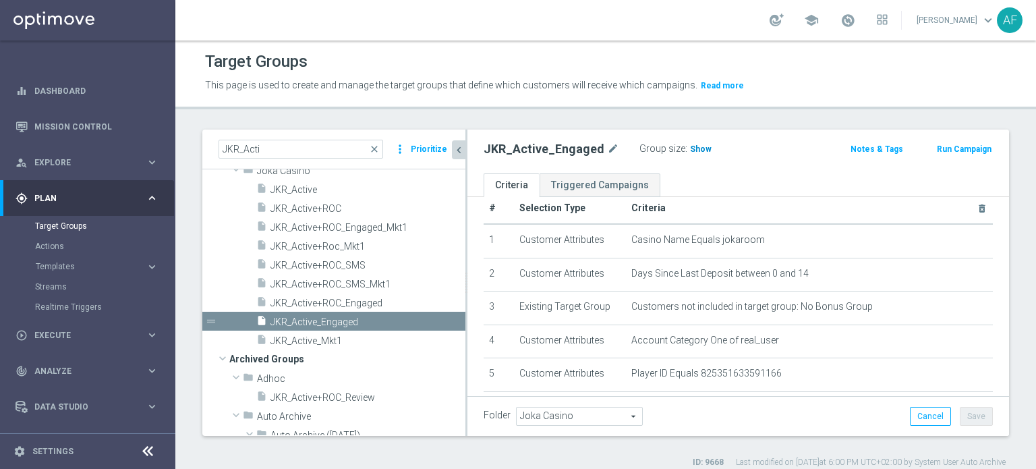
click at [693, 150] on span "Show" at bounding box center [701, 148] width 22 height 9
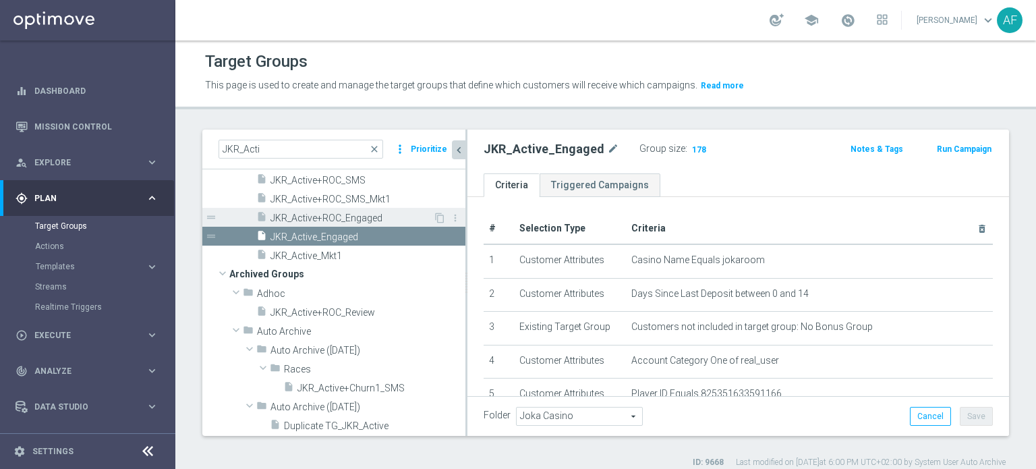
scroll to position [221, 0]
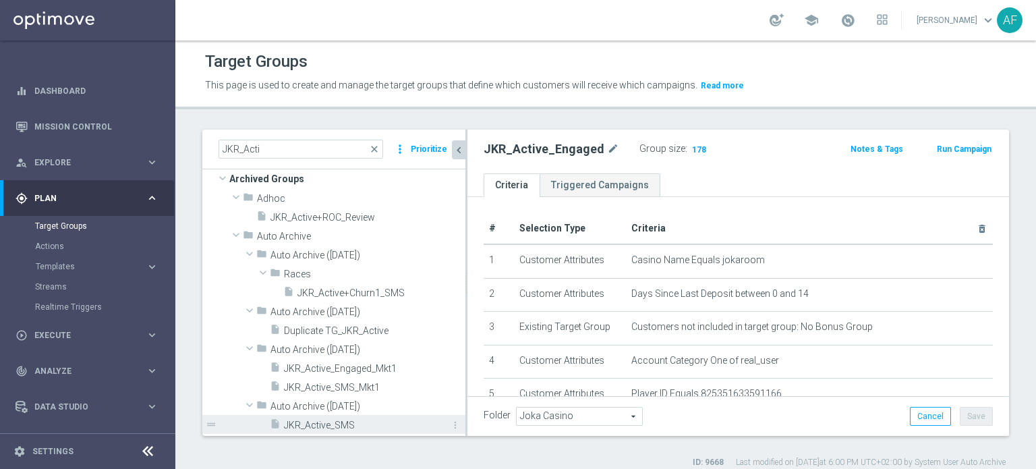
click at [346, 424] on span "JKR_Active_SMS" at bounding box center [359, 424] width 151 height 11
type input "Select"
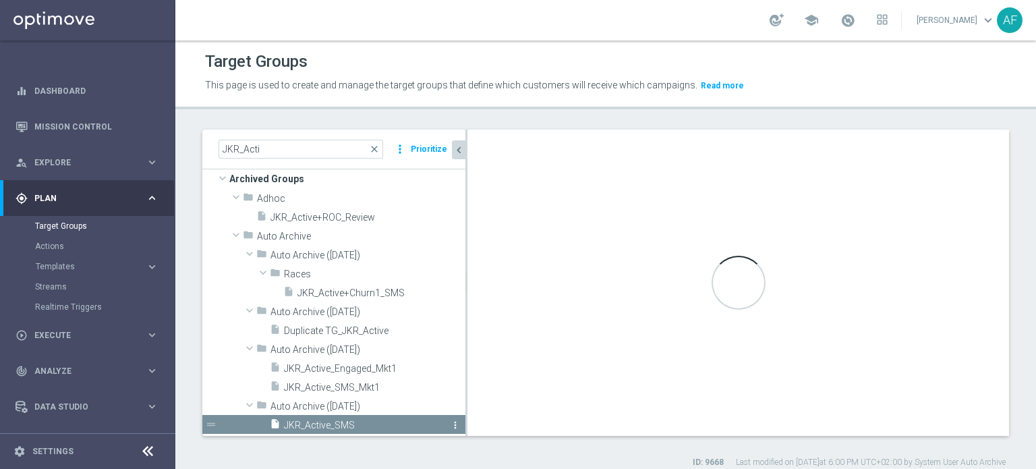
type textarea "(1 and 2 and 3 and 4 and 6) or 5"
click at [450, 423] on icon "more_vert" at bounding box center [455, 424] width 11 height 11
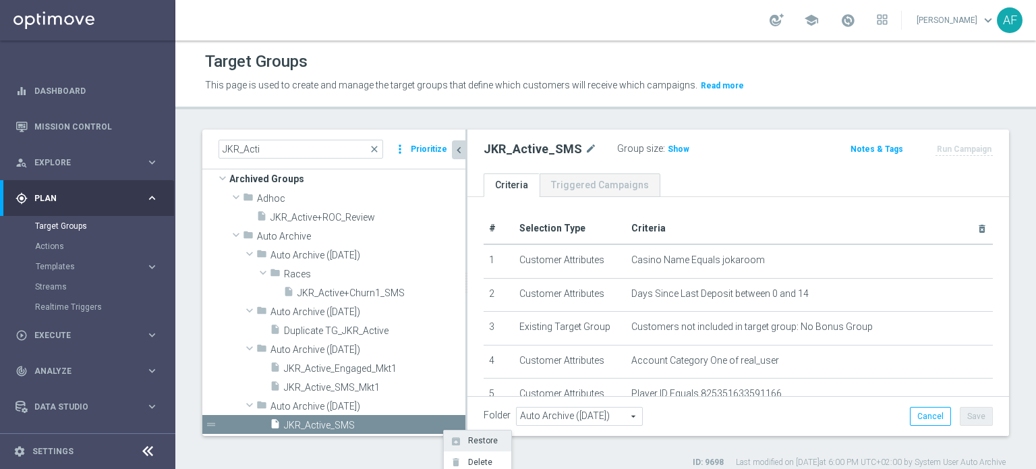
click at [461, 438] on li "unarchive Restore" at bounding box center [477, 440] width 67 height 21
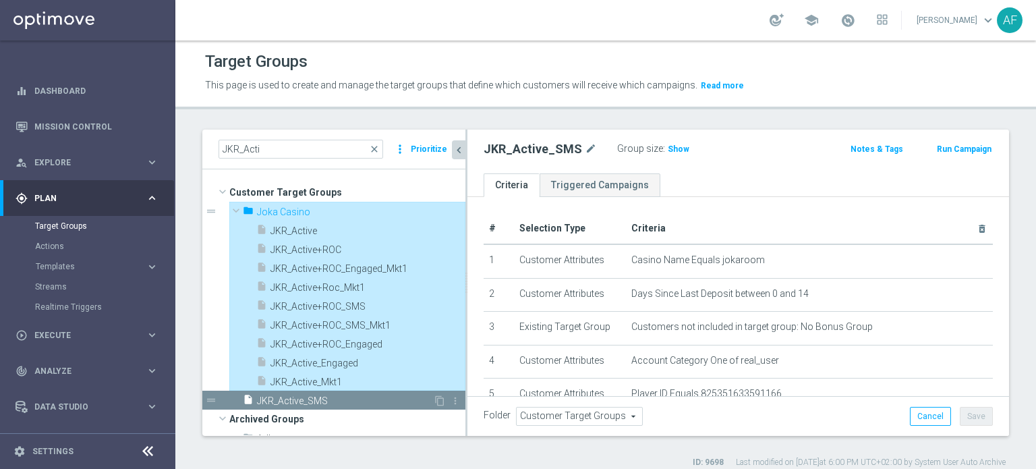
type input "Joka Casino"
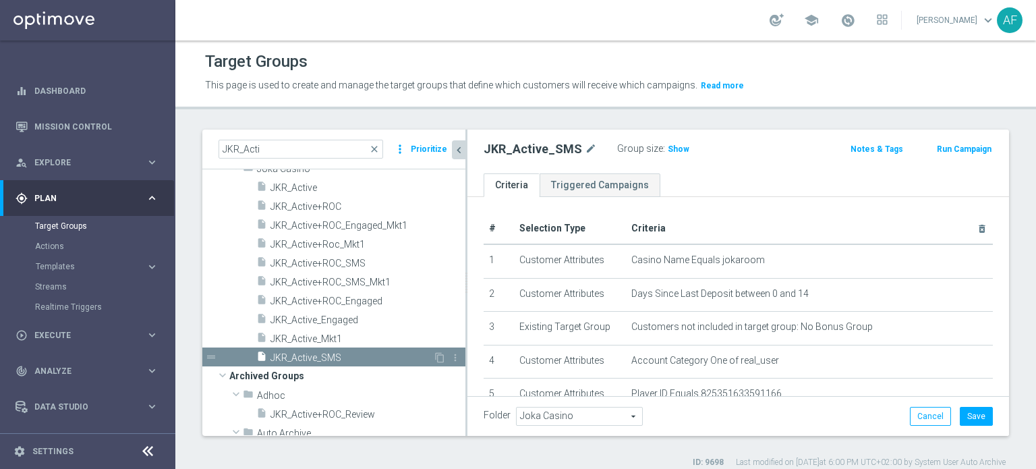
scroll to position [67, 0]
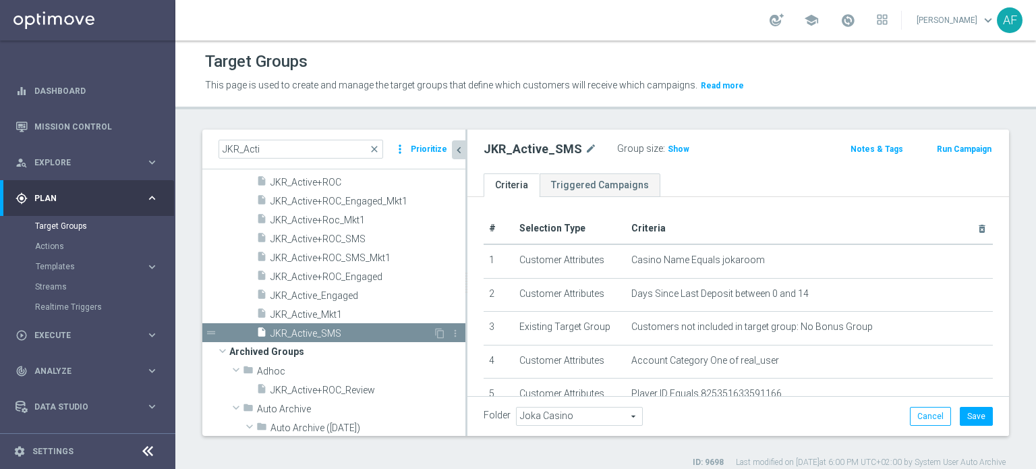
click at [326, 330] on span "JKR_Active_SMS" at bounding box center [351, 333] width 162 height 11
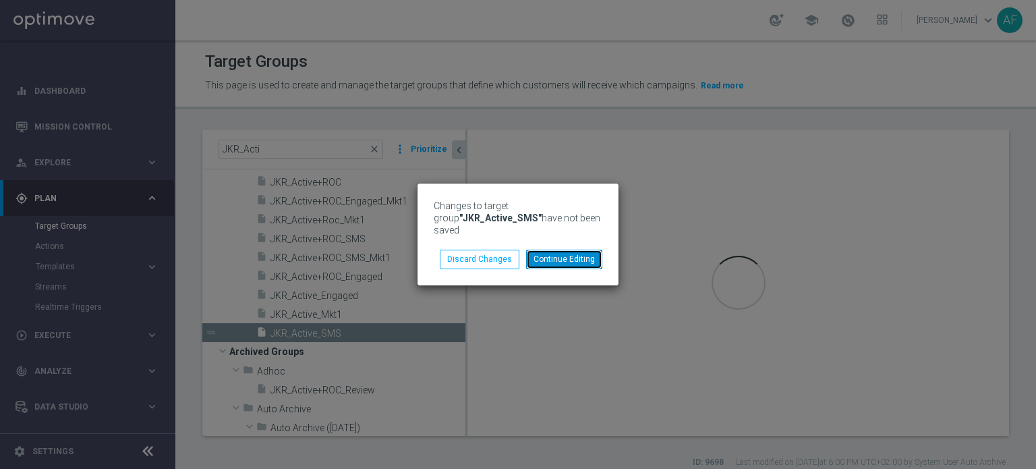
click at [546, 253] on button "Continue Editing" at bounding box center [564, 258] width 76 height 19
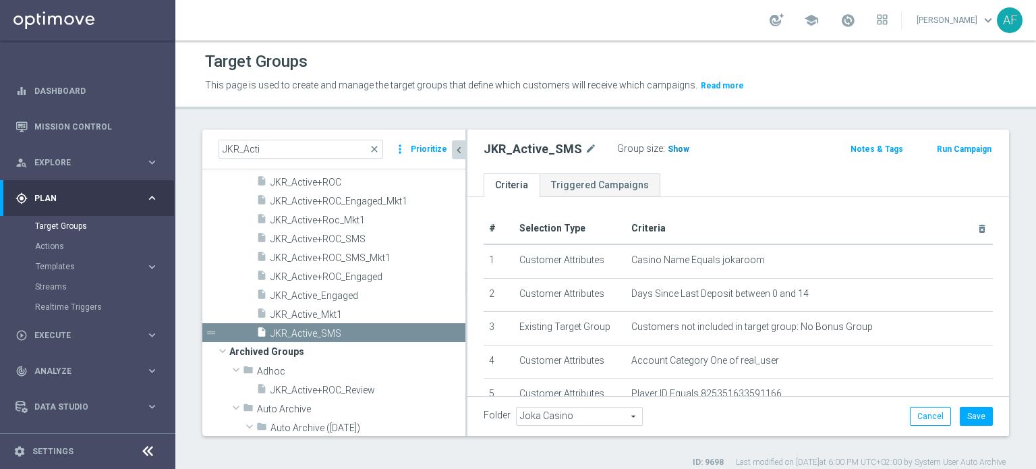
click at [672, 149] on span "Show" at bounding box center [678, 148] width 22 height 9
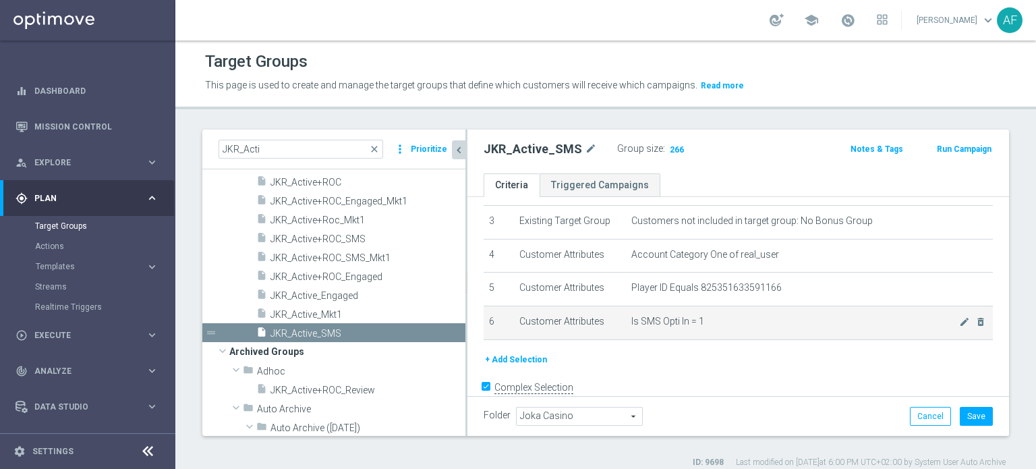
scroll to position [122, 0]
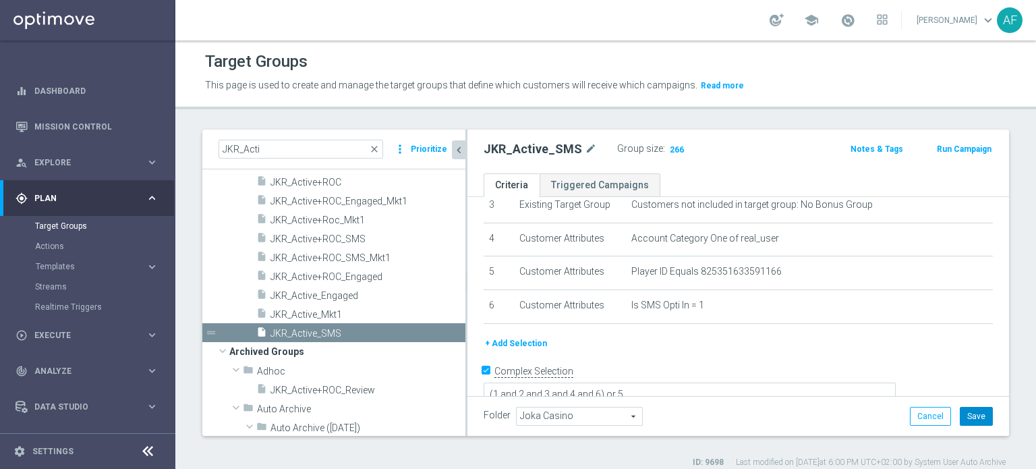
click at [965, 418] on button "Save" at bounding box center [975, 416] width 33 height 19
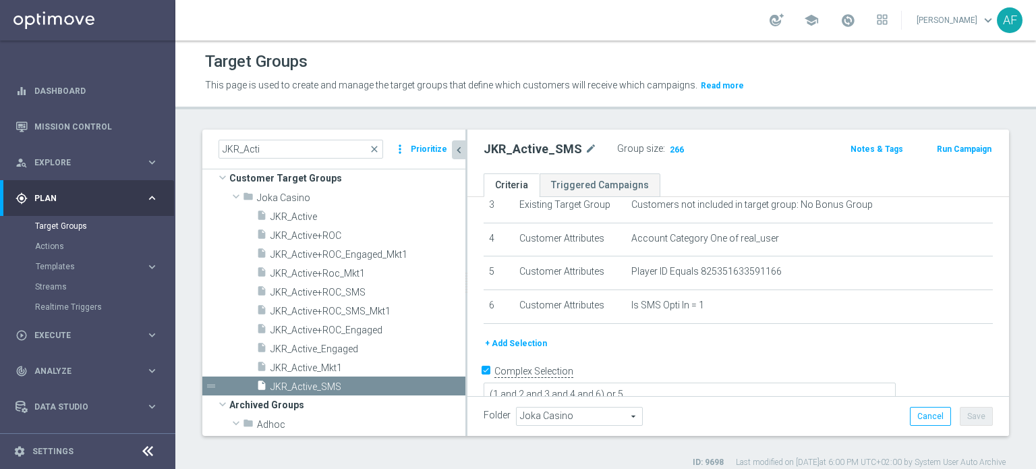
scroll to position [5, 0]
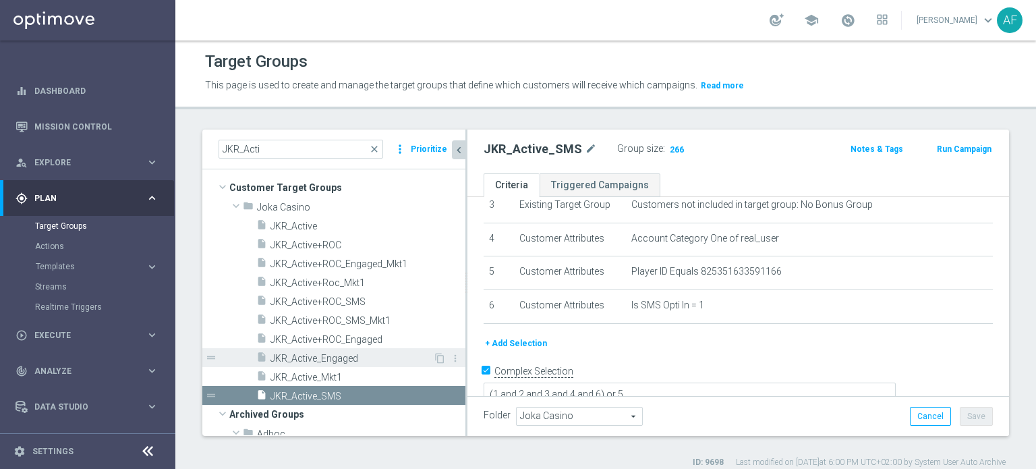
click at [342, 357] on span "JKR_Active_Engaged" at bounding box center [351, 358] width 162 height 11
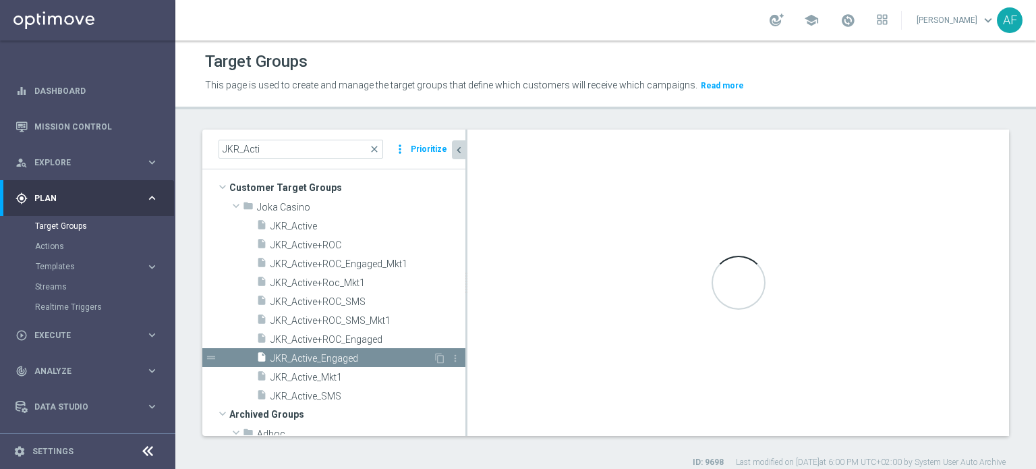
type textarea "(1 and 2 and 3 and 4 and 6 and 7) or 5"
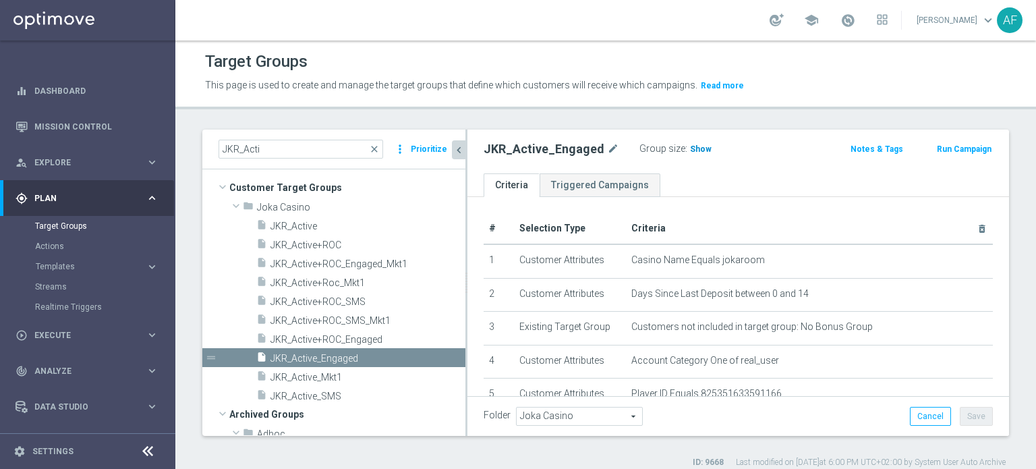
click at [690, 148] on span "Show" at bounding box center [701, 148] width 22 height 9
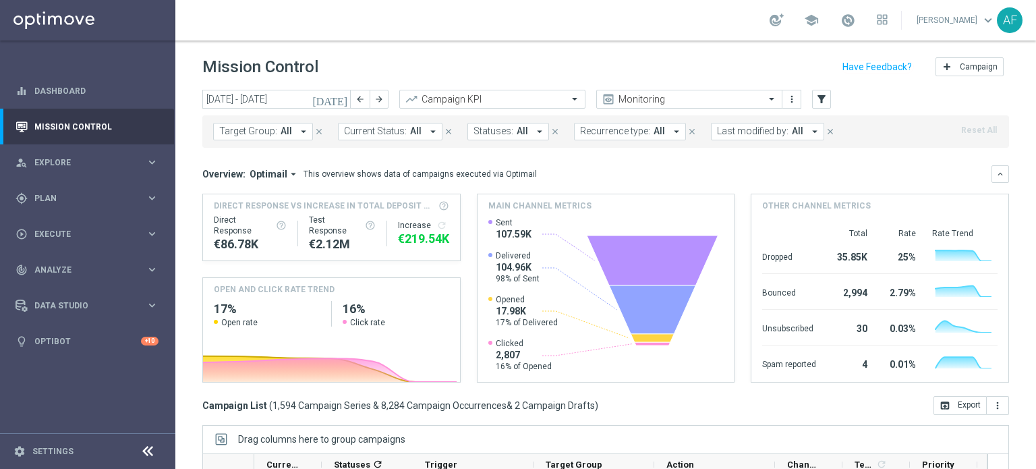
click at [342, 100] on icon "[DATE]" at bounding box center [330, 99] width 36 height 12
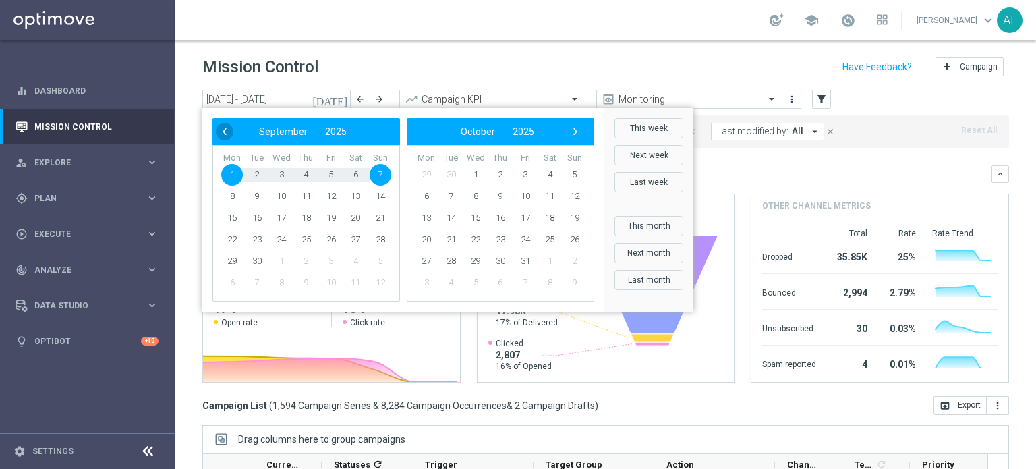
click at [226, 126] on span "‹" at bounding box center [225, 132] width 18 height 18
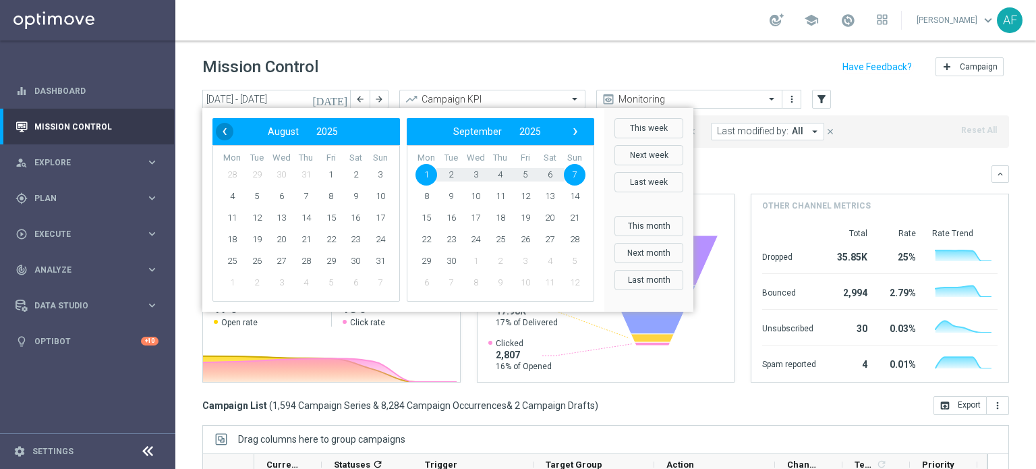
click at [227, 127] on span "‹" at bounding box center [225, 132] width 18 height 18
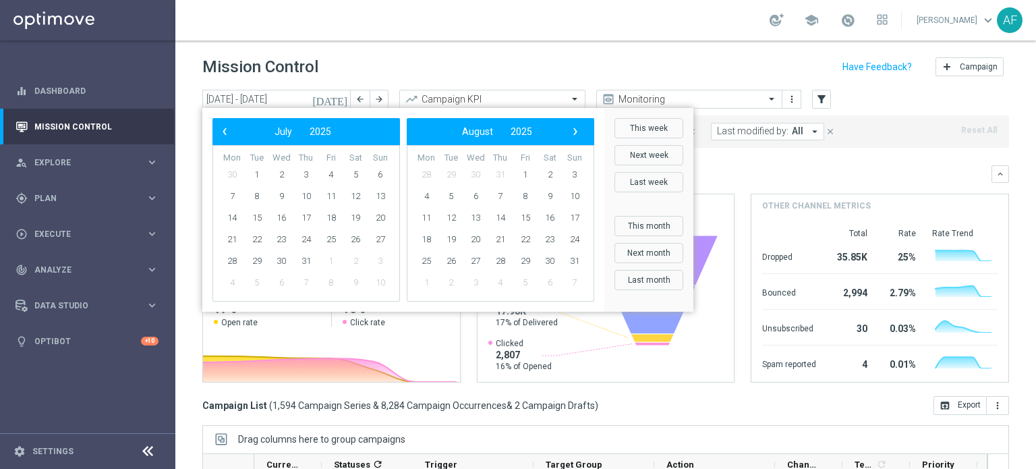
click at [227, 127] on span "‹" at bounding box center [225, 132] width 18 height 18
click at [218, 137] on span "‹" at bounding box center [225, 132] width 18 height 18
click at [235, 237] on span "19" at bounding box center [232, 240] width 22 height 22
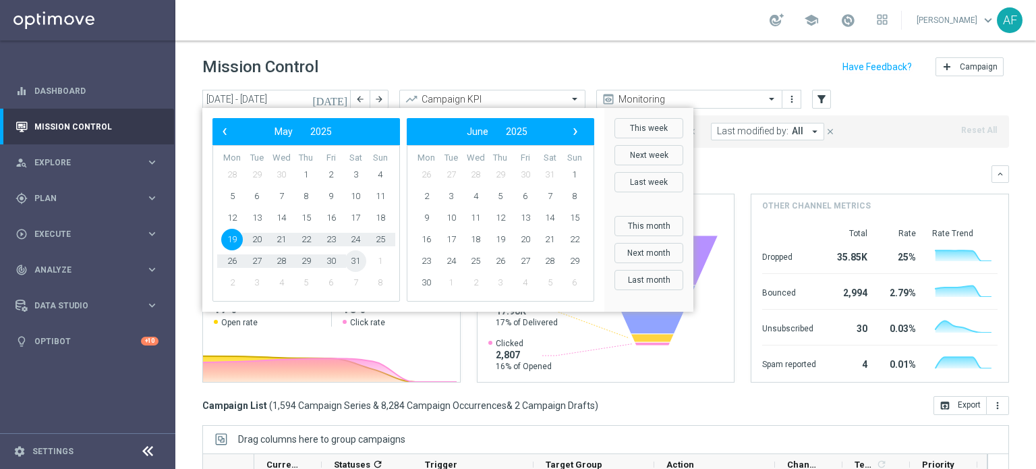
click at [354, 261] on span "31" at bounding box center [356, 261] width 22 height 22
type input "19 May 2025 - 31 May 2025"
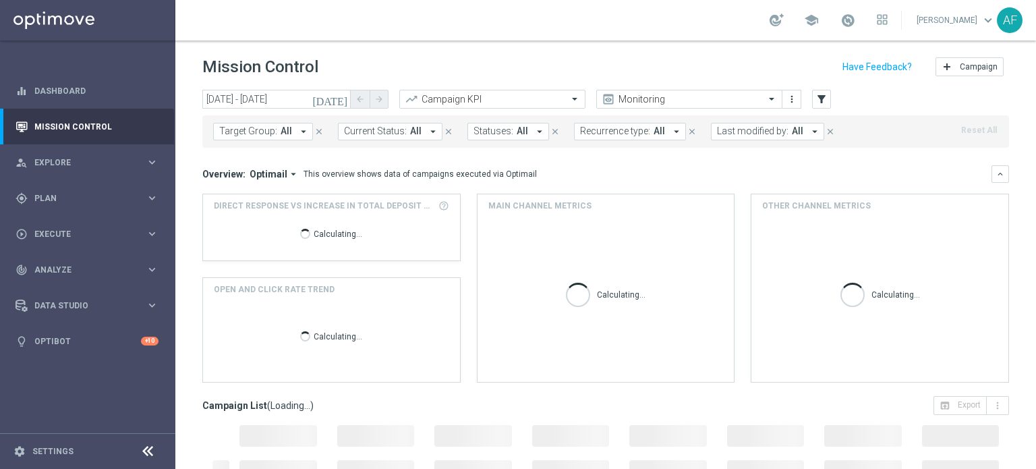
click at [297, 132] on icon "arrow_drop_down" at bounding box center [303, 131] width 12 height 12
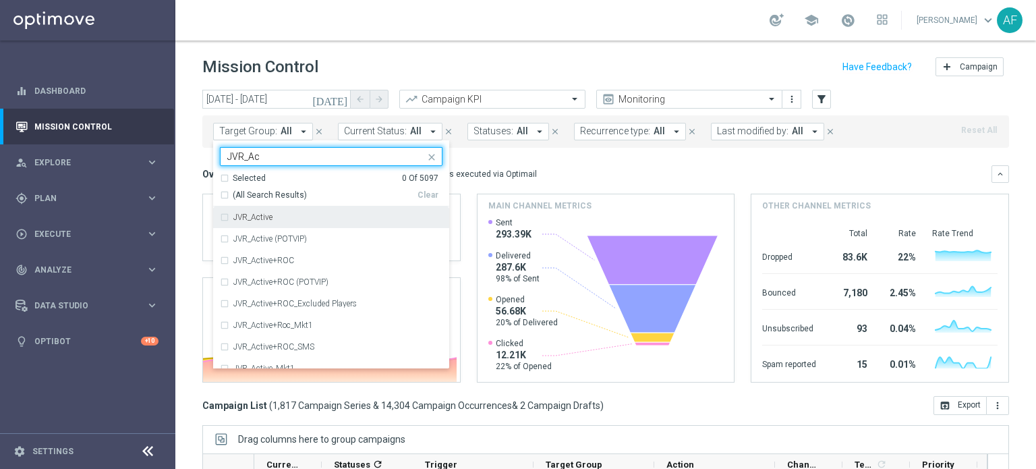
type input "JVR_Ac"
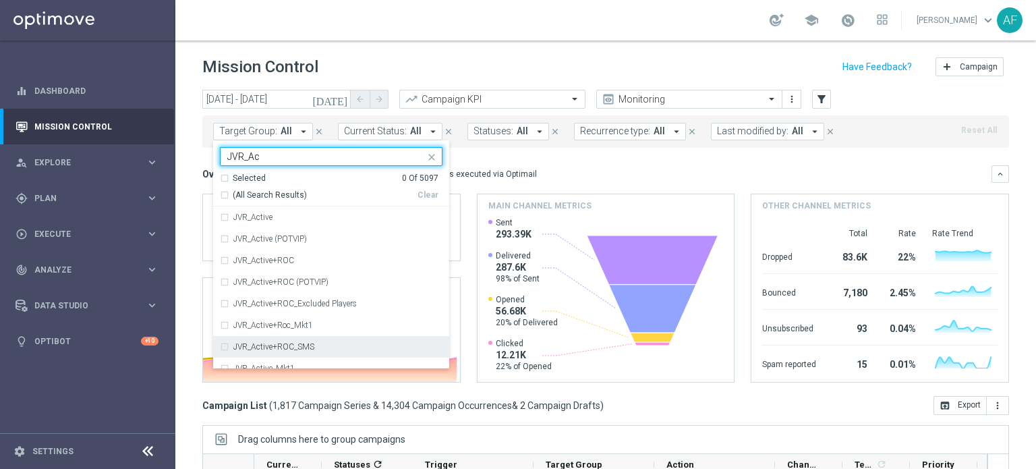
click at [301, 346] on label "JVR_Active+ROC_SMS" at bounding box center [273, 346] width 81 height 8
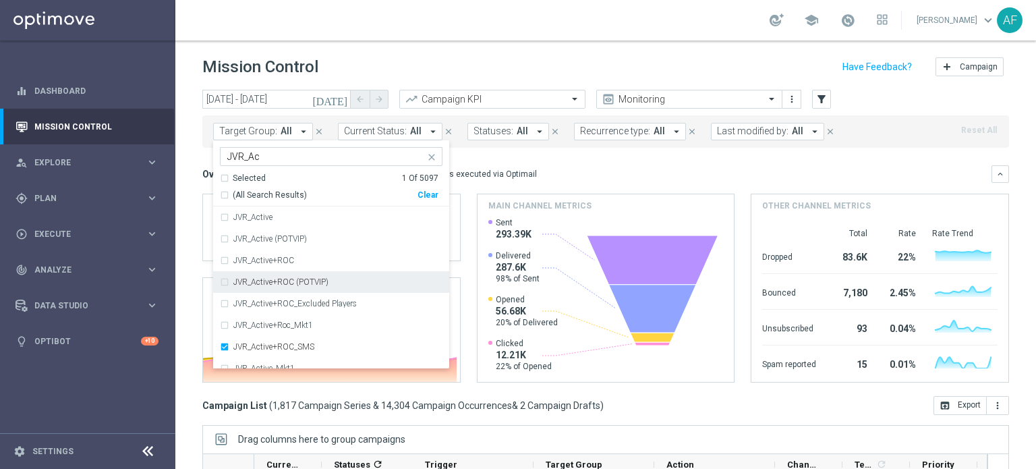
click at [578, 184] on div "Overview: Optimail arrow_drop_down This overview shows data of campaigns execut…" at bounding box center [605, 273] width 806 height 217
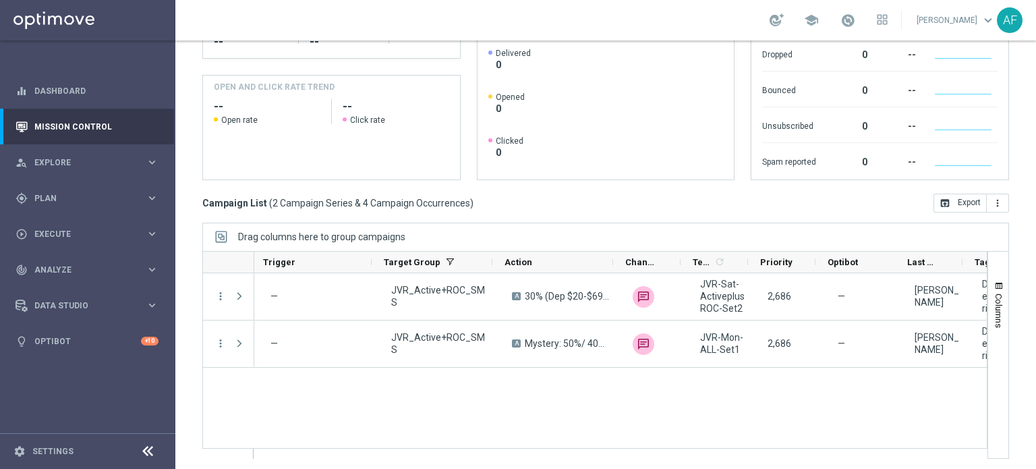
scroll to position [0, 182]
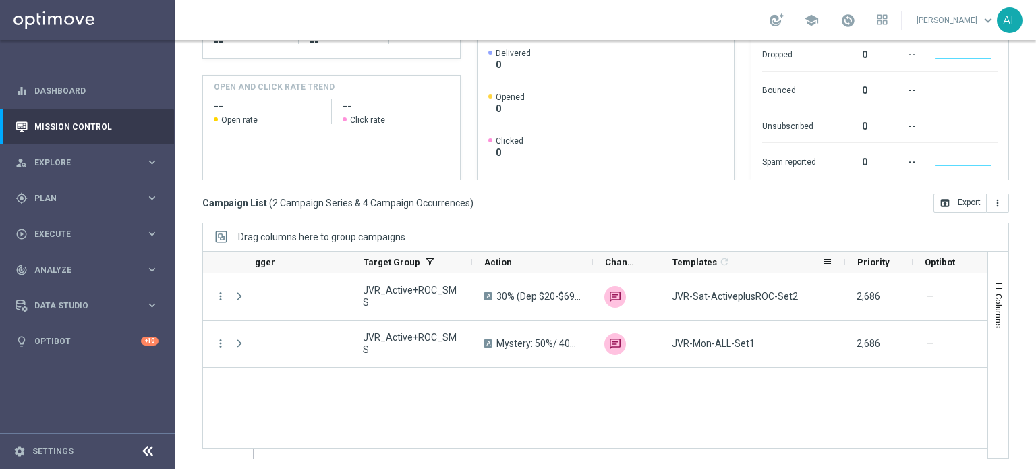
drag, startPoint x: 725, startPoint y: 262, endPoint x: 843, endPoint y: 262, distance: 117.3
click at [843, 262] on div at bounding box center [844, 261] width 5 height 21
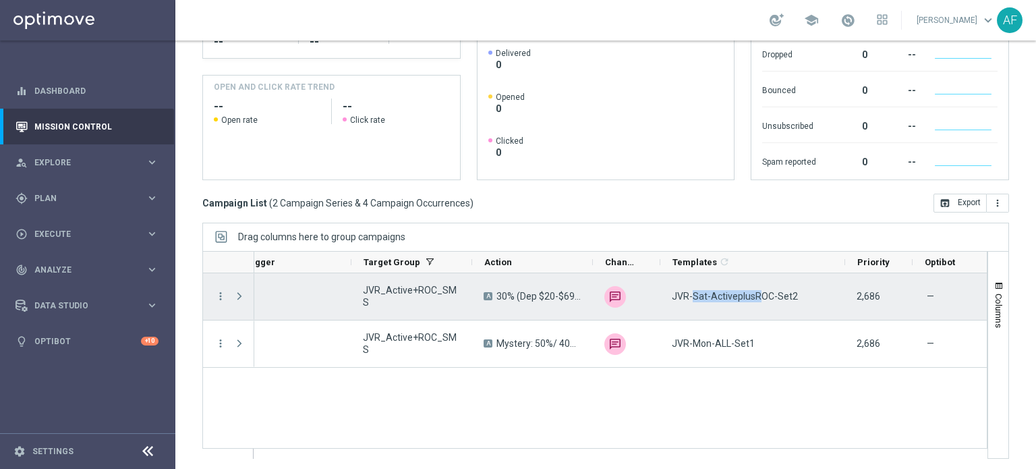
drag, startPoint x: 692, startPoint y: 295, endPoint x: 756, endPoint y: 294, distance: 64.7
click at [756, 295] on span "JVR-Sat-ActiveplusROC-Set2" at bounding box center [735, 296] width 126 height 12
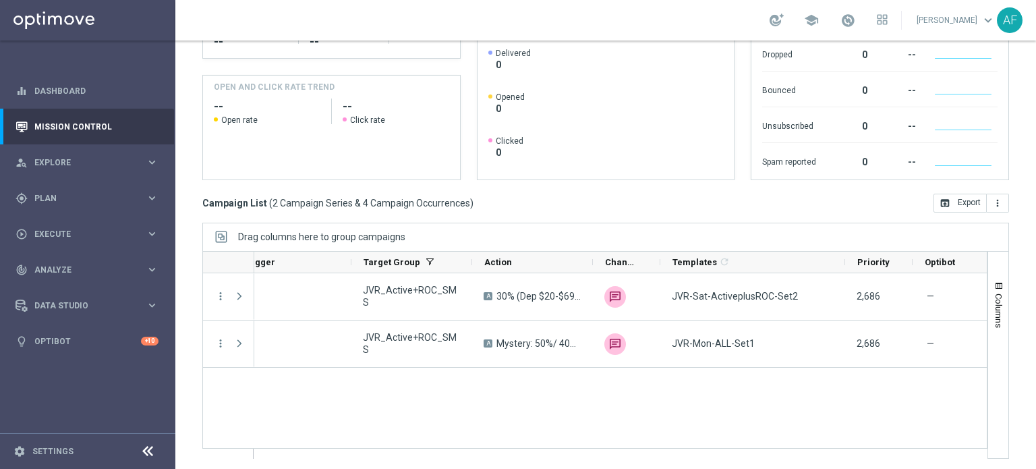
click at [750, 200] on div "Campaign List ( 2 Campaign Series & 4 Campaign Occurrences ) open_in_browser Ex…" at bounding box center [605, 202] width 806 height 19
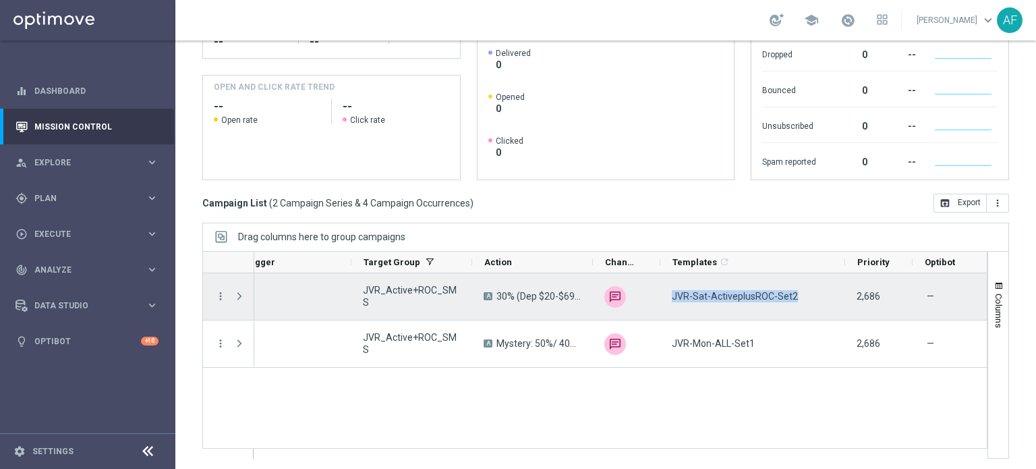
drag, startPoint x: 781, startPoint y: 296, endPoint x: 672, endPoint y: 297, distance: 109.2
click at [672, 297] on div "JVR-Sat-ActiveplusROC-Set2" at bounding box center [752, 296] width 185 height 47
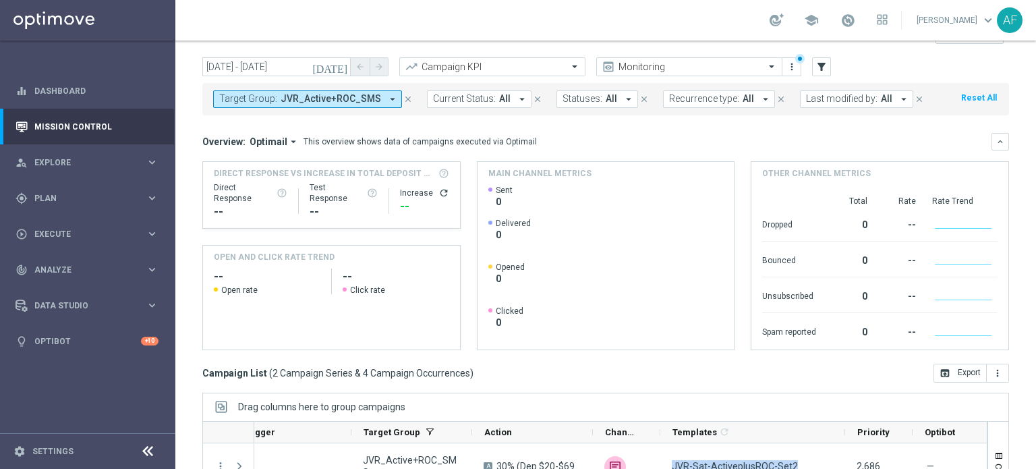
scroll to position [0, 0]
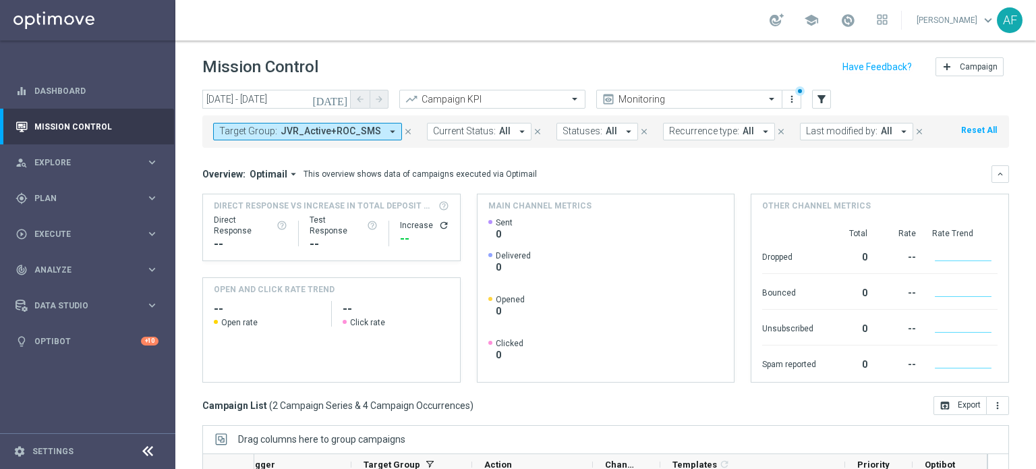
click at [318, 133] on span "JVR_Active+ROC_SMS" at bounding box center [330, 130] width 100 height 11
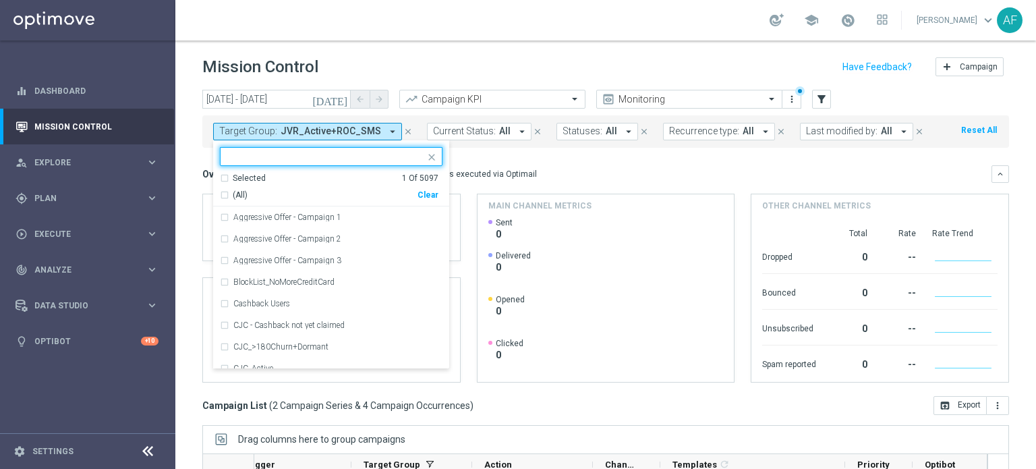
click at [291, 151] on input "text" at bounding box center [326, 156] width 198 height 11
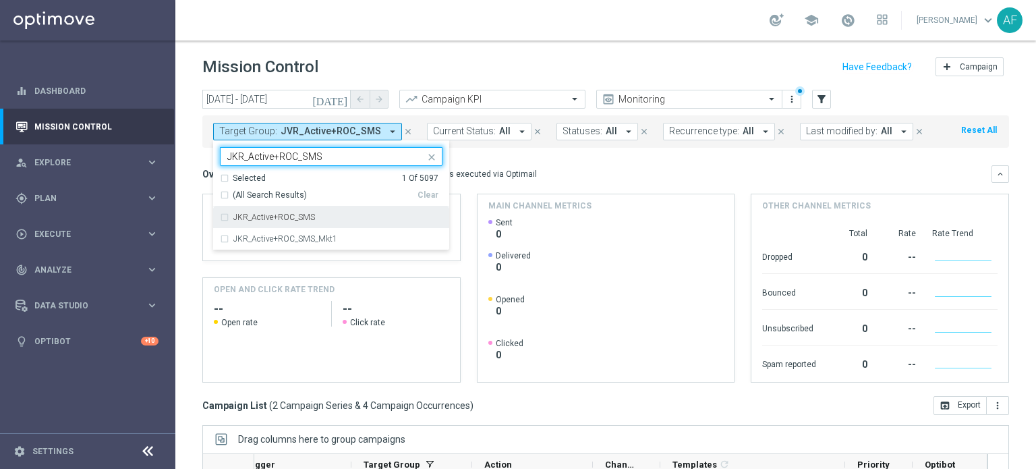
click at [318, 217] on div "JKR_Active+ROC_SMS" at bounding box center [337, 217] width 209 height 8
type input "JKR_Active+ROC_SMS"
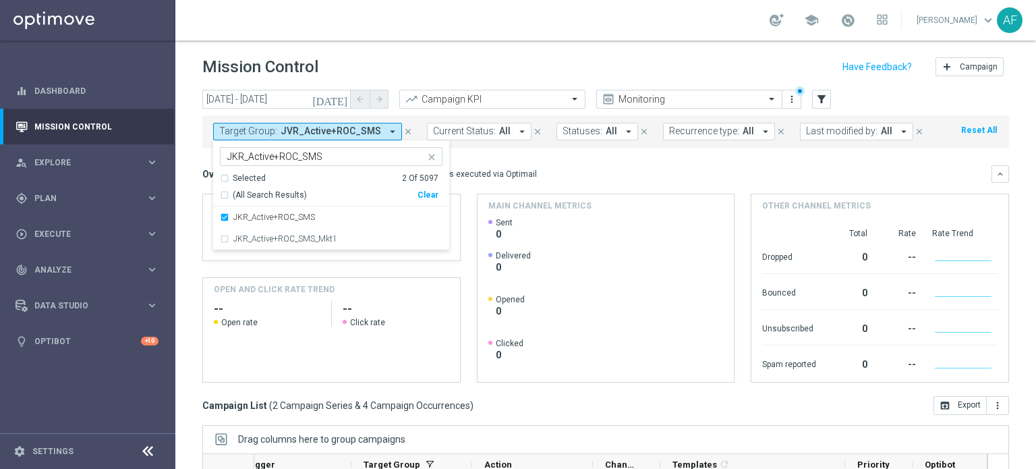
click at [552, 165] on div "Overview: Optimail arrow_drop_down This overview shows data of campaigns execut…" at bounding box center [605, 174] width 806 height 18
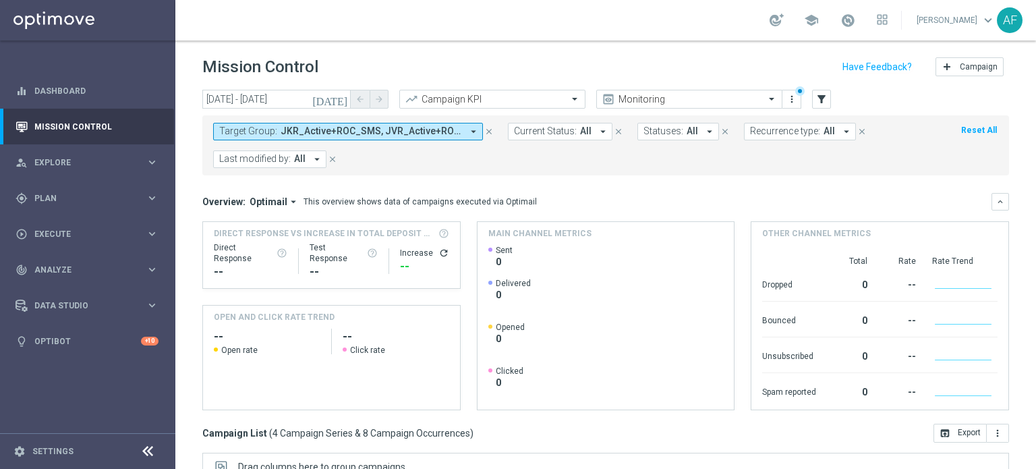
click at [426, 134] on span "JKR_Active+ROC_SMS, JVR_Active+ROC_SMS" at bounding box center [370, 130] width 181 height 11
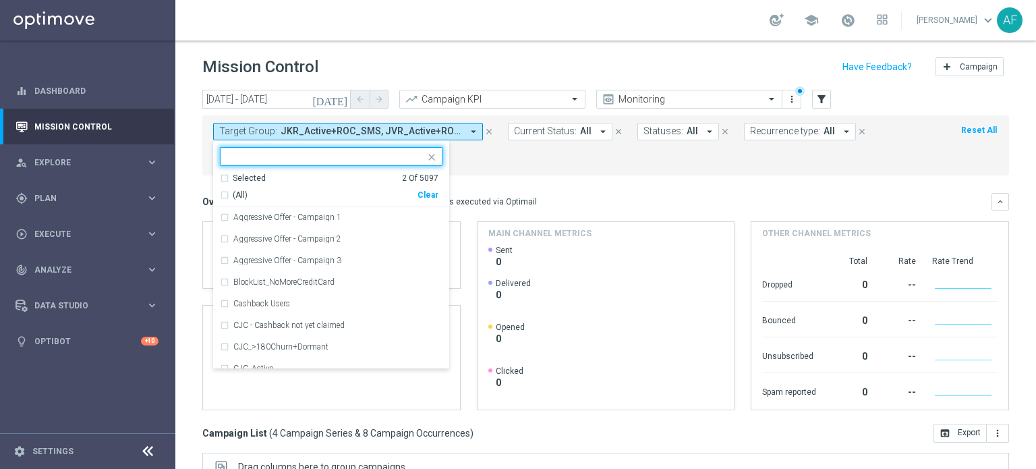
click at [251, 174] on div "Selected" at bounding box center [249, 178] width 33 height 11
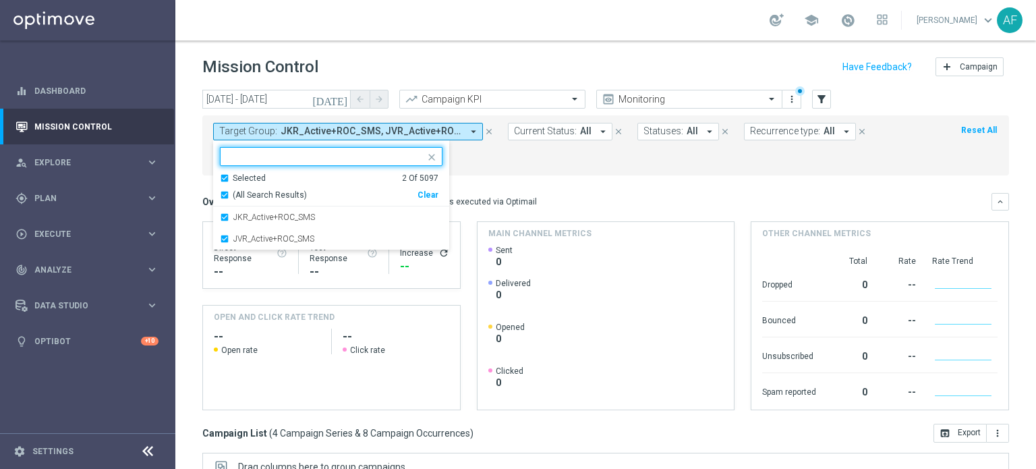
click at [250, 178] on div "Selected" at bounding box center [249, 178] width 33 height 11
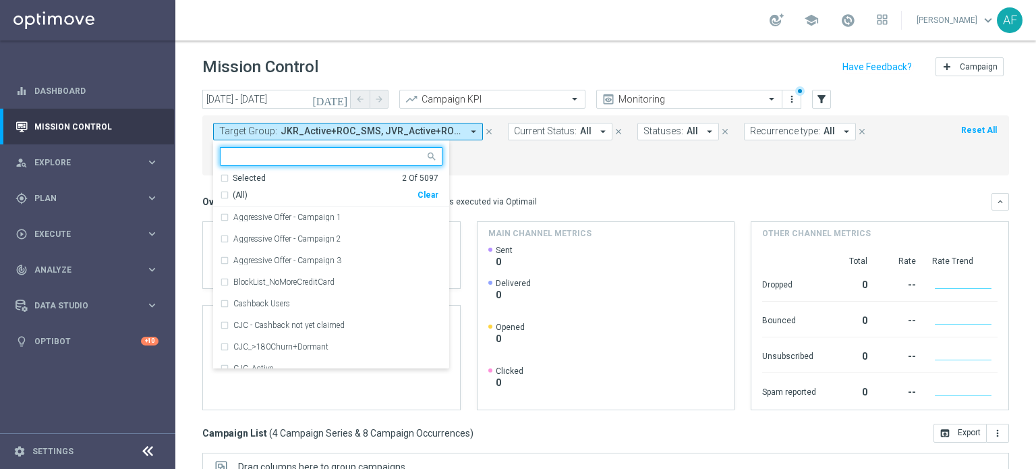
click at [282, 156] on input "text" at bounding box center [326, 156] width 198 height 11
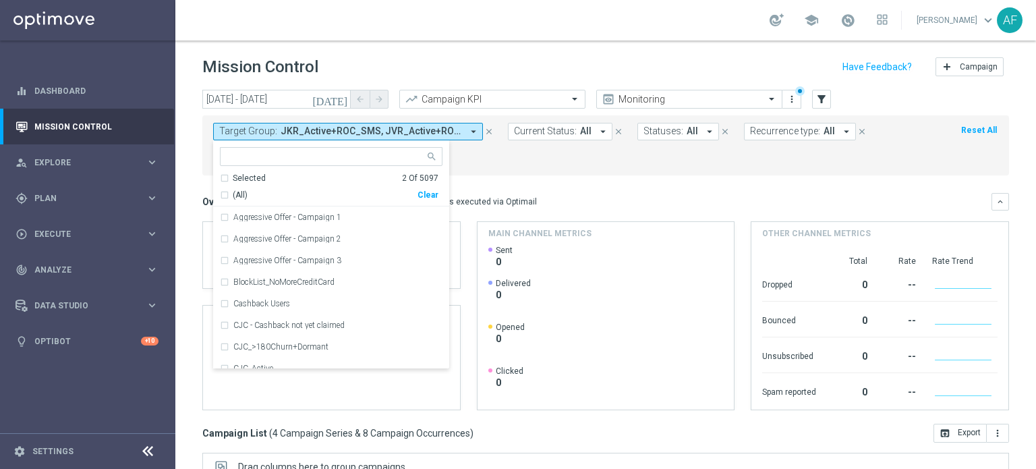
click at [352, 154] on input "text" at bounding box center [326, 156] width 198 height 11
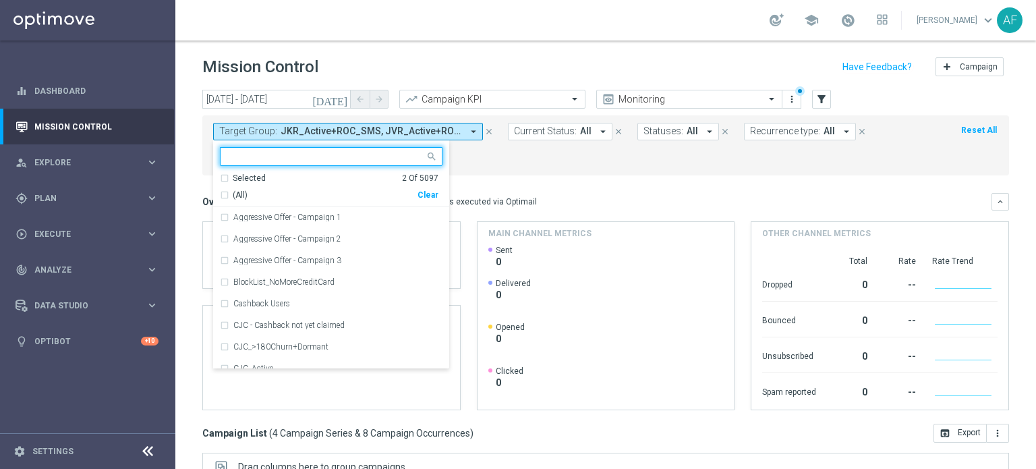
paste input "JVR_Active+ROC_Email"
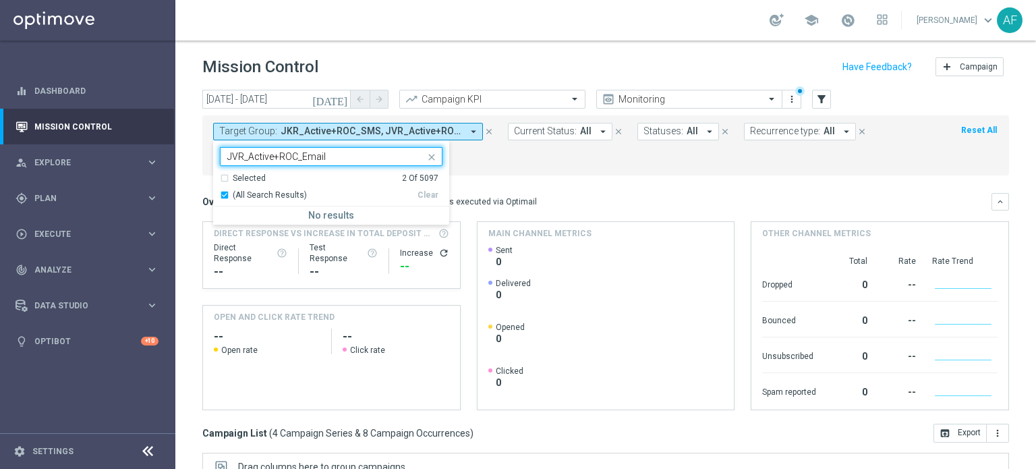
click at [245, 154] on input "JVR_Active+ROC_Email" at bounding box center [326, 156] width 198 height 11
click at [336, 158] on input "JKR_Active+ROC_Email" at bounding box center [326, 156] width 198 height 11
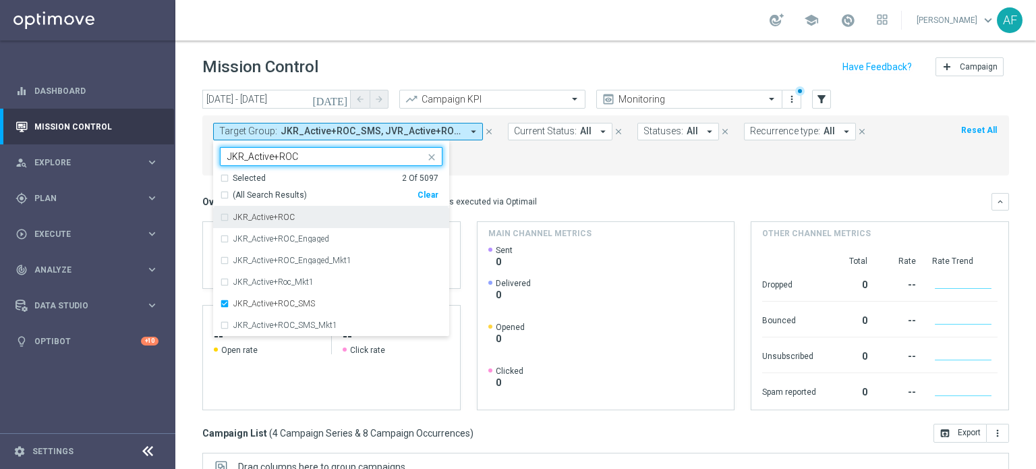
click at [313, 216] on div "JKR_Active+ROC" at bounding box center [337, 217] width 209 height 8
type input "JKR_Active+ROC"
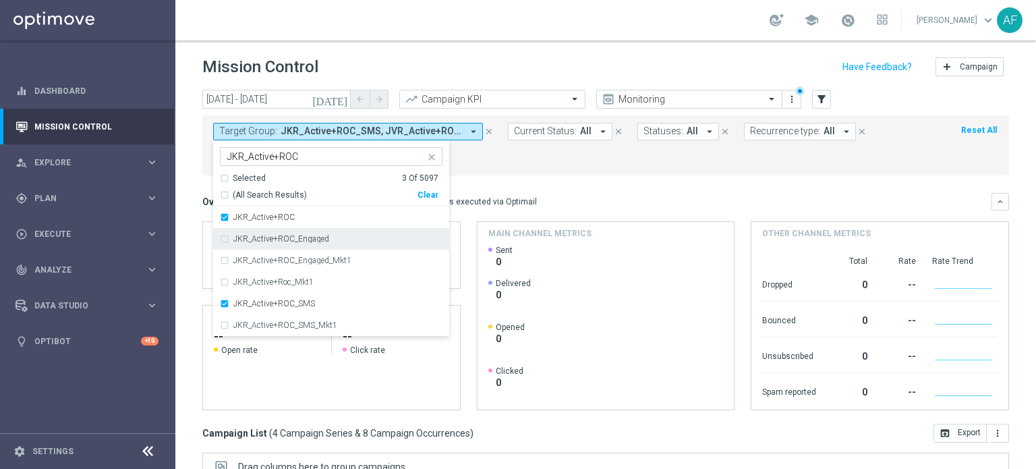
click at [318, 237] on label "JKR_Active+ROC_Engaged" at bounding box center [281, 239] width 96 height 8
click at [560, 196] on div "Overview: Optimail arrow_drop_down This overview shows data of campaigns execut…" at bounding box center [596, 202] width 789 height 12
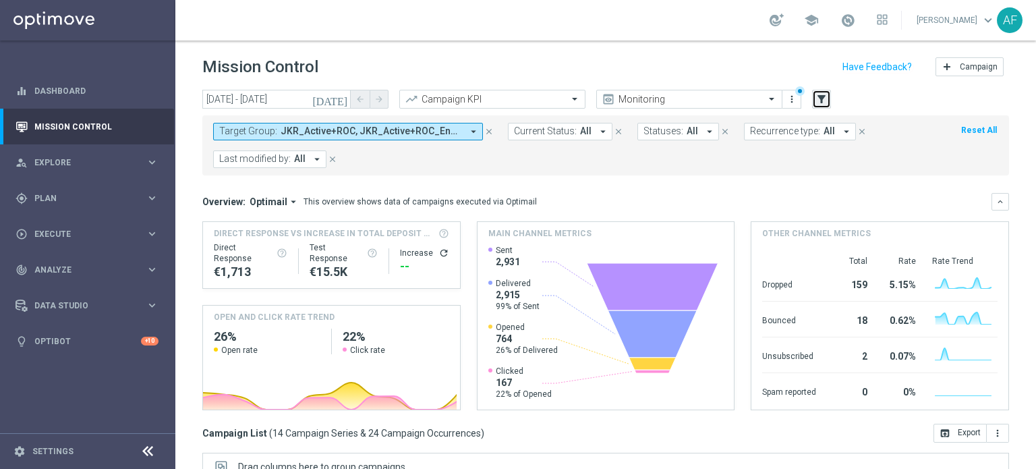
click at [825, 105] on icon "filter_alt" at bounding box center [821, 99] width 12 height 12
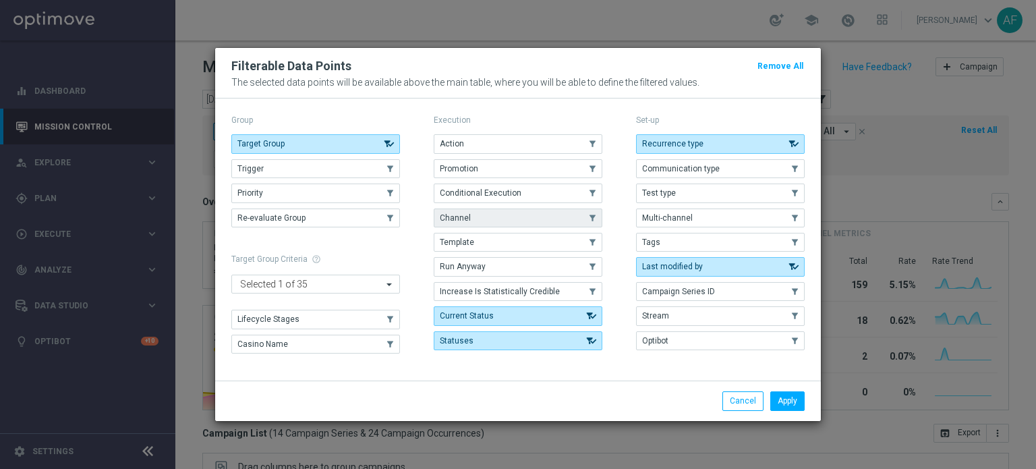
click at [516, 218] on button "Channel" at bounding box center [518, 217] width 169 height 19
click at [791, 398] on button "Apply" at bounding box center [787, 400] width 34 height 19
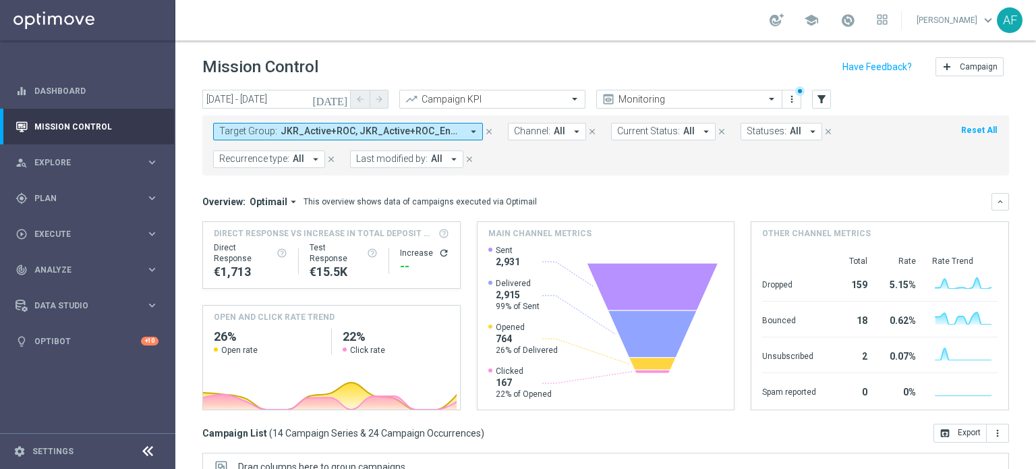
click at [549, 131] on button "Channel: All arrow_drop_down" at bounding box center [547, 132] width 78 height 18
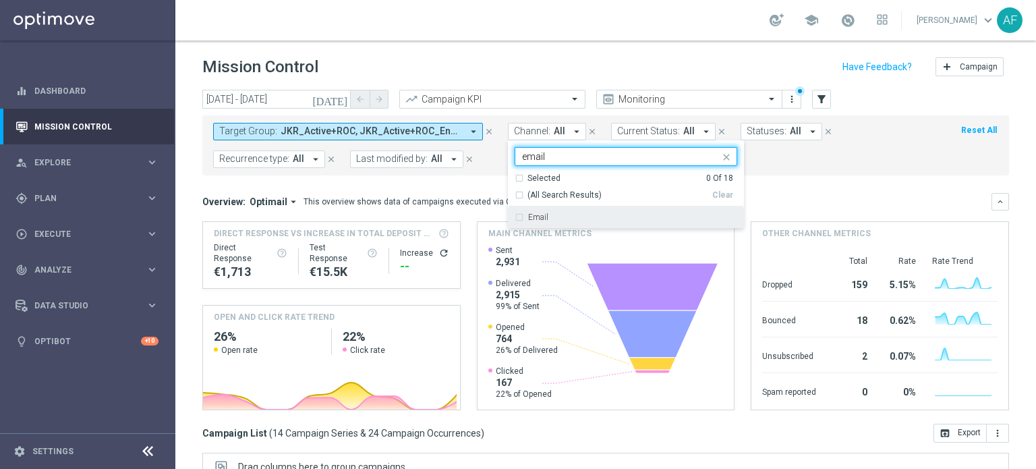
drag, startPoint x: 576, startPoint y: 210, endPoint x: 588, endPoint y: 212, distance: 12.4
click at [576, 211] on div "Email" at bounding box center [625, 217] width 222 height 22
type input "email"
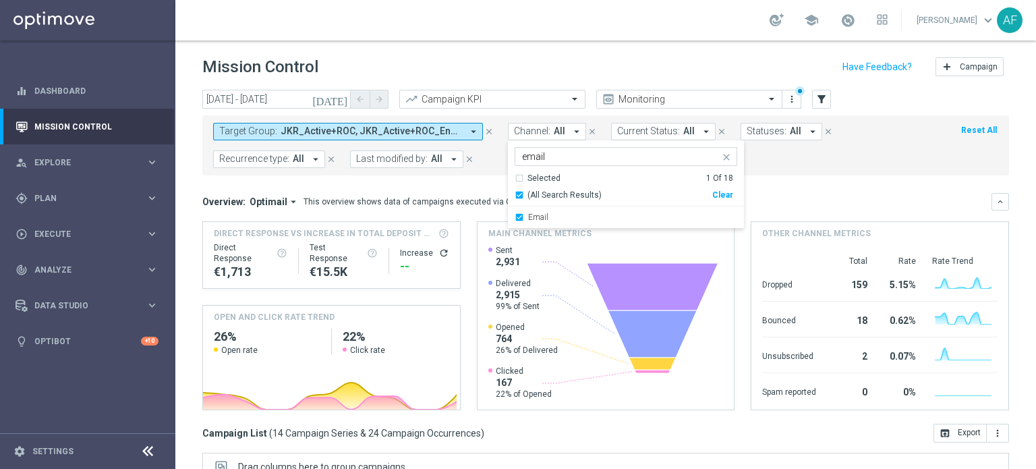
click at [796, 177] on mini-dashboard "Overview: Optimail arrow_drop_down This overview shows data of campaigns execut…" at bounding box center [605, 299] width 806 height 248
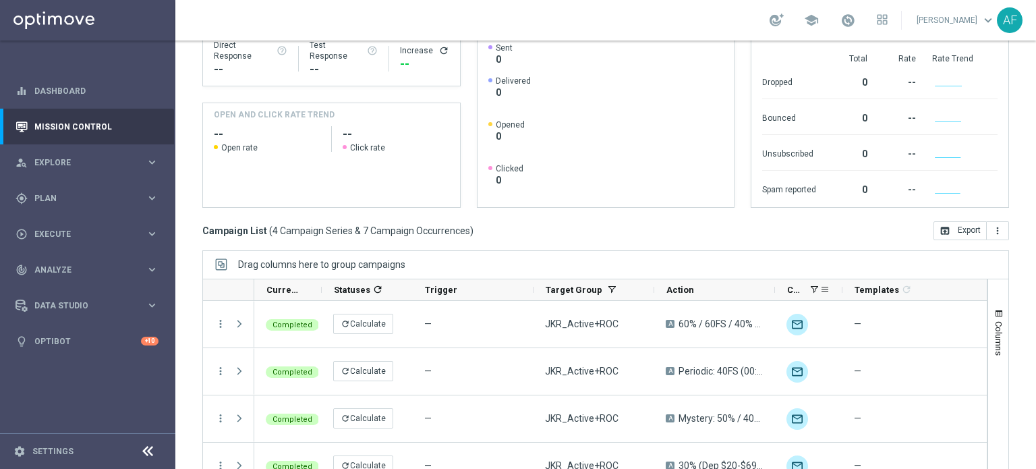
click at [841, 291] on div at bounding box center [841, 289] width 5 height 21
drag, startPoint x: 841, startPoint y: 291, endPoint x: 919, endPoint y: 286, distance: 78.3
click at [919, 286] on div at bounding box center [920, 289] width 5 height 21
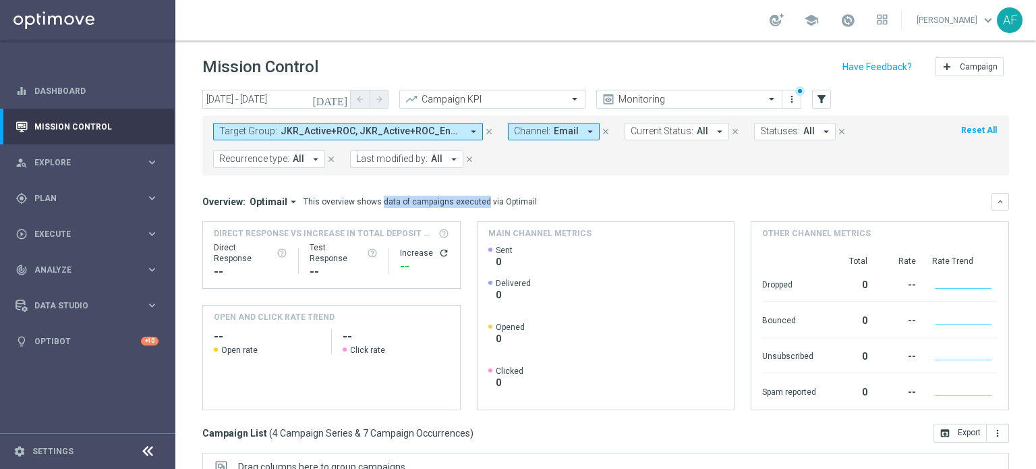
drag, startPoint x: 437, startPoint y: 201, endPoint x: 353, endPoint y: 201, distance: 83.6
click at [353, 201] on div "This overview shows data of campaigns executed via Optimail" at bounding box center [419, 202] width 233 height 12
click at [511, 179] on mini-dashboard "Overview: Optimail arrow_drop_down This overview shows data of campaigns execut…" at bounding box center [605, 299] width 806 height 248
click at [92, 196] on span "Plan" at bounding box center [89, 198] width 111 height 8
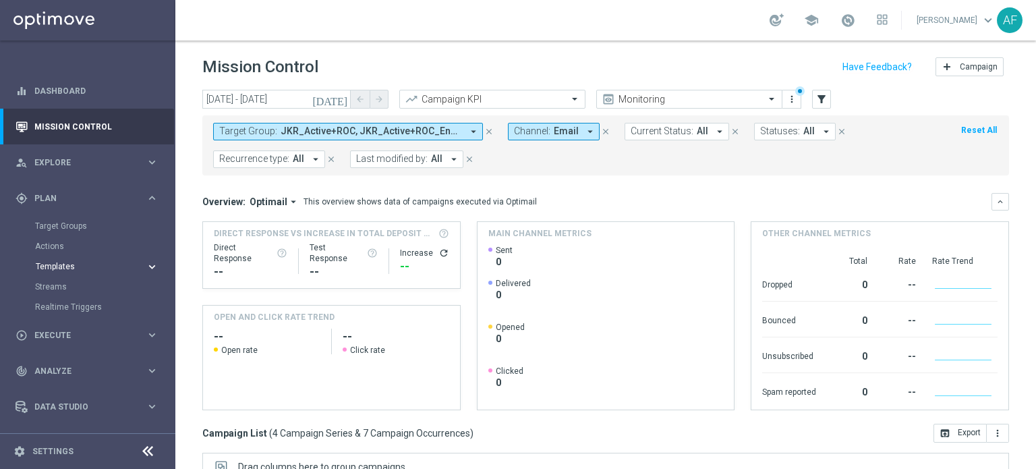
click at [68, 262] on span "Templates" at bounding box center [84, 266] width 96 height 8
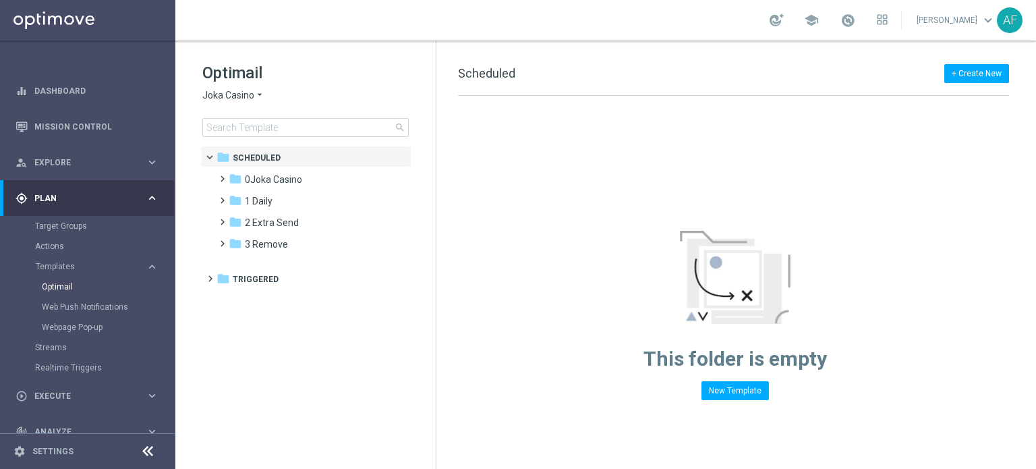
click at [258, 102] on div "Optimail Joka Casino arrow_drop_down × Joka Casino search" at bounding box center [318, 99] width 233 height 75
click at [256, 99] on icon "arrow_drop_down" at bounding box center [259, 95] width 11 height 13
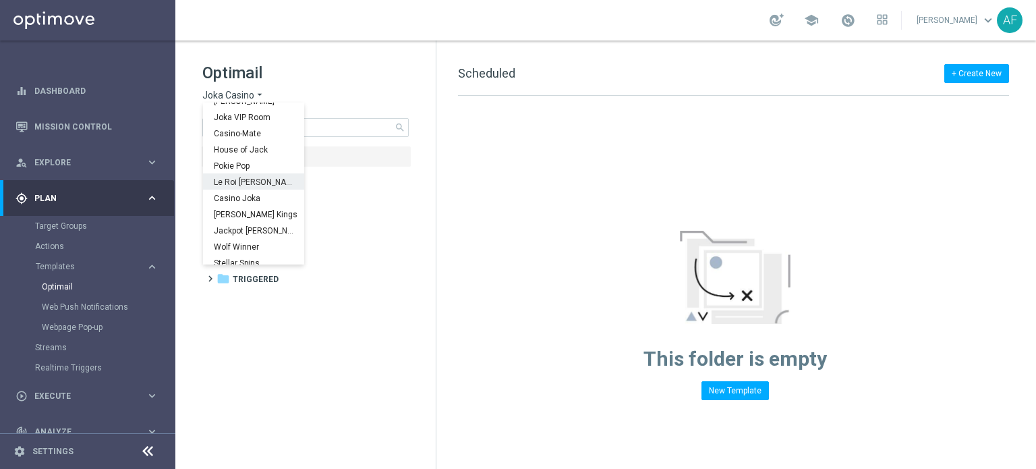
scroll to position [49, 0]
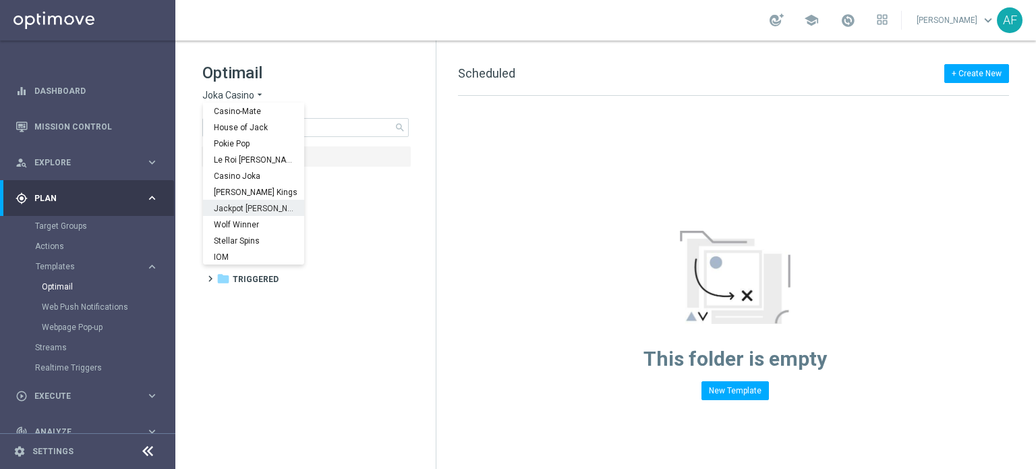
click at [259, 208] on div "Jackpot [PERSON_NAME]" at bounding box center [253, 208] width 101 height 16
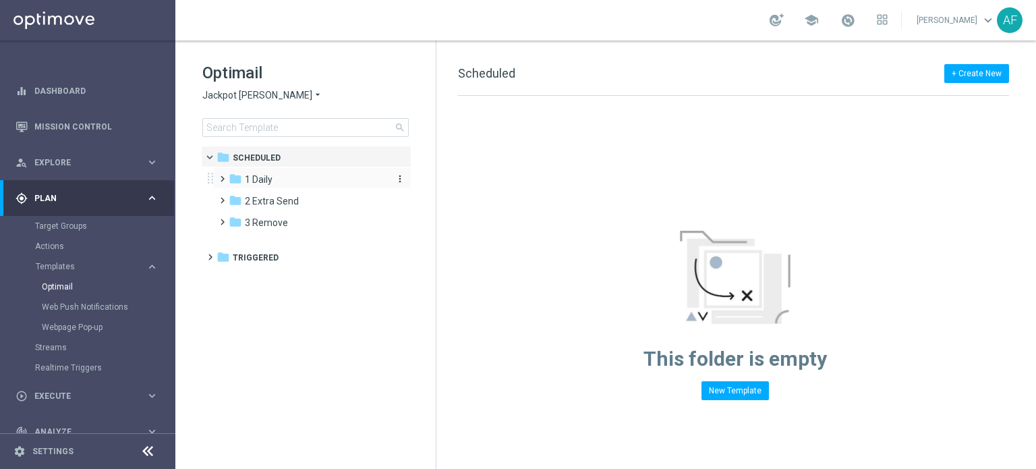
click at [283, 180] on div "folder 1 Daily" at bounding box center [306, 180] width 155 height 16
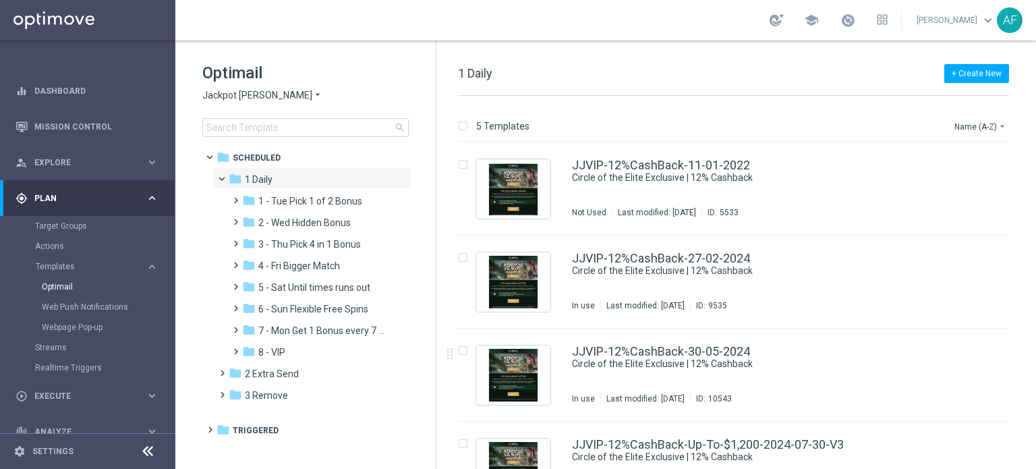
click at [312, 94] on icon "arrow_drop_down" at bounding box center [317, 95] width 11 height 13
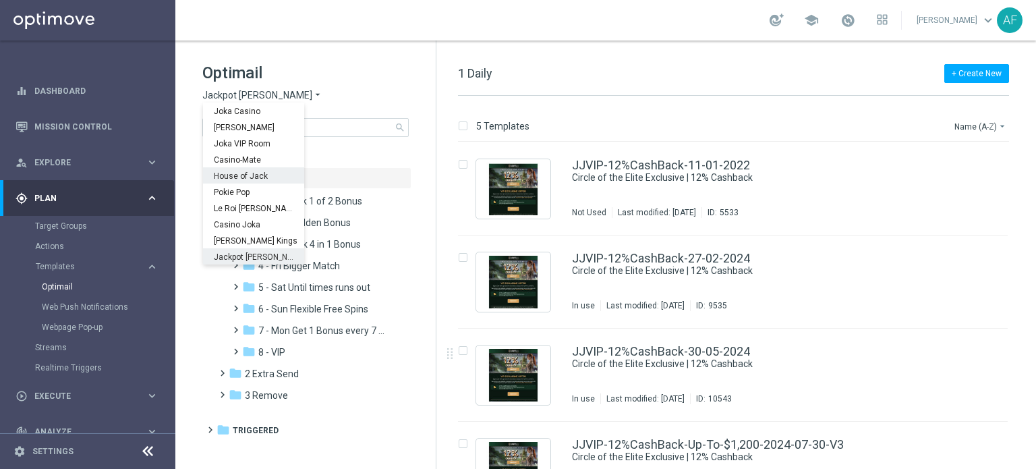
click at [264, 129] on div "[PERSON_NAME]" at bounding box center [253, 127] width 101 height 16
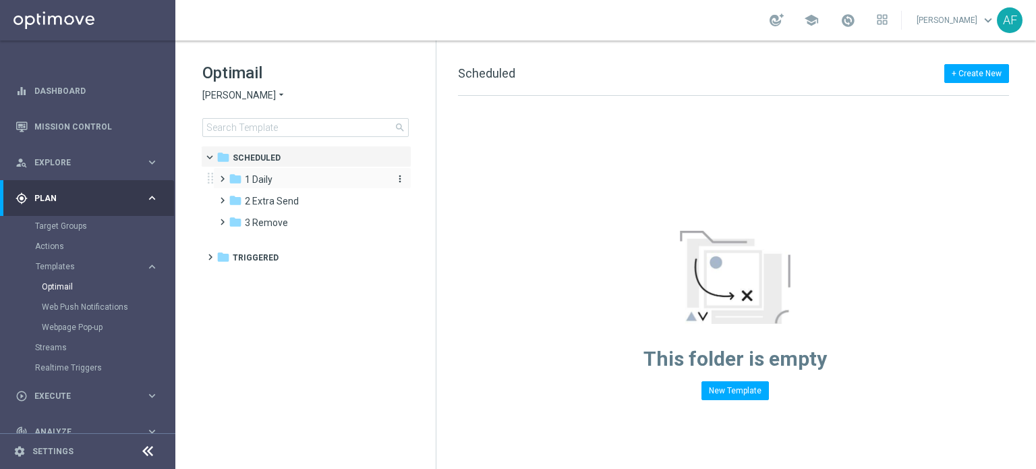
click at [255, 181] on span "1 Daily" at bounding box center [259, 179] width 28 height 12
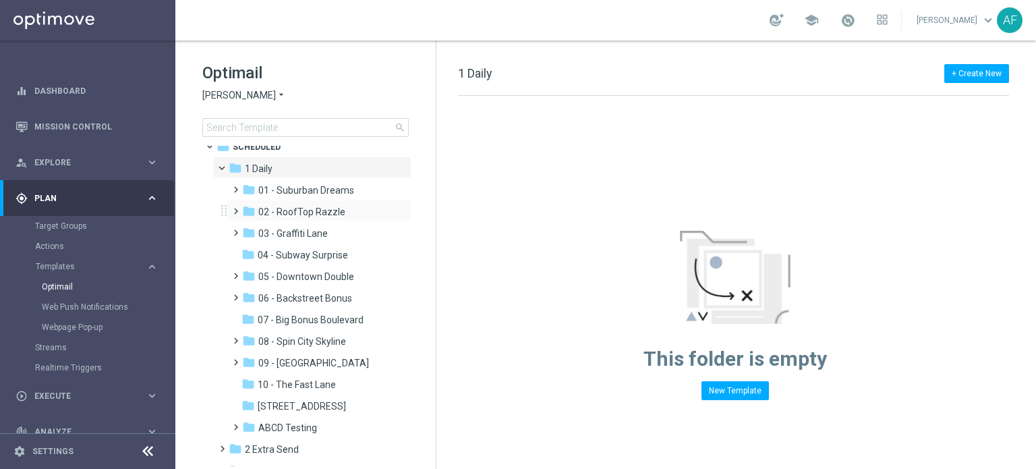
scroll to position [9, 0]
click at [318, 189] on span "01 - Suburban Dreams" at bounding box center [306, 192] width 96 height 12
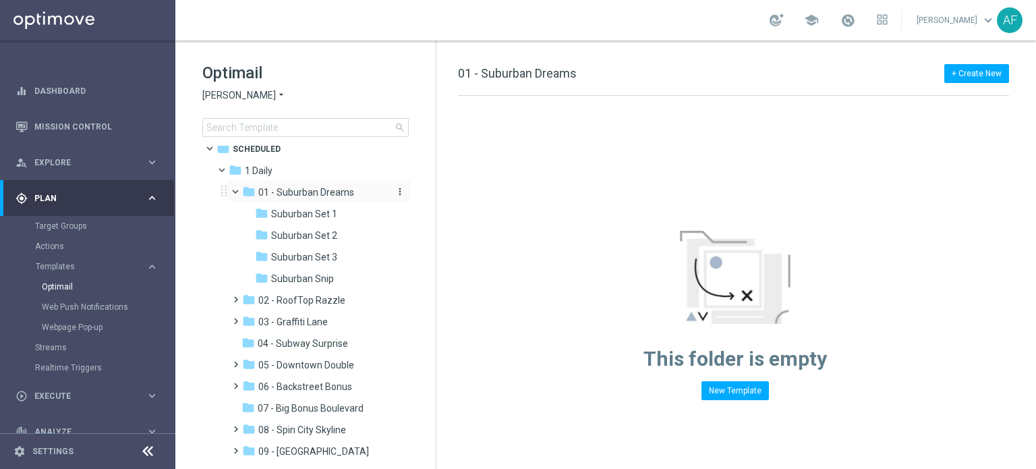
click at [318, 190] on span "01 - Suburban Dreams" at bounding box center [306, 192] width 96 height 12
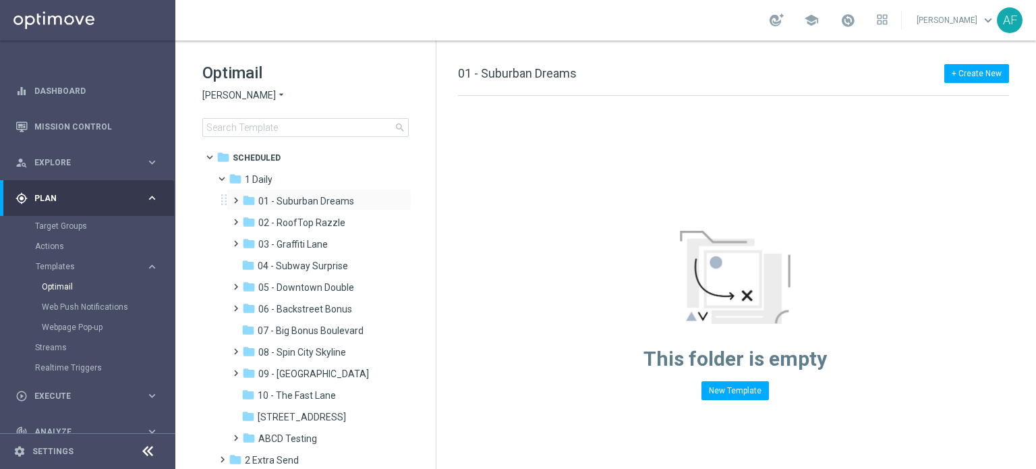
click at [235, 197] on span at bounding box center [233, 193] width 6 height 5
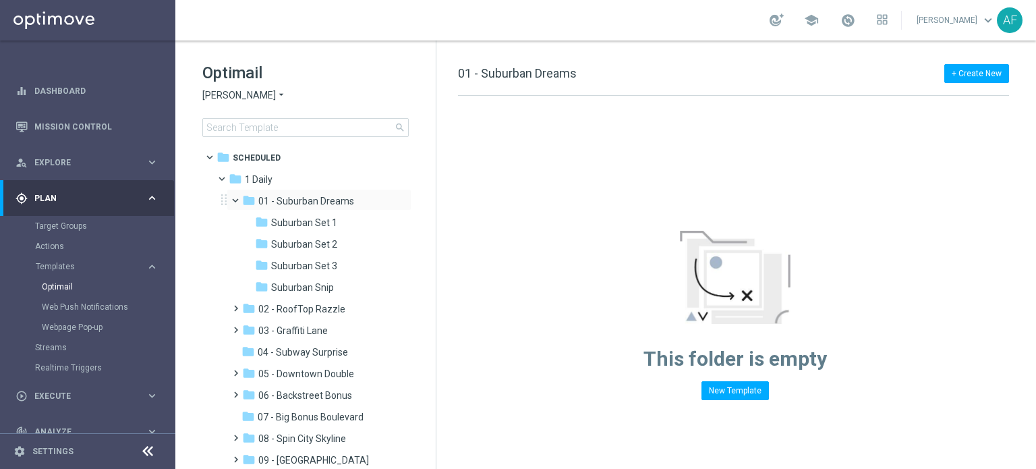
click at [239, 200] on span at bounding box center [241, 197] width 5 height 6
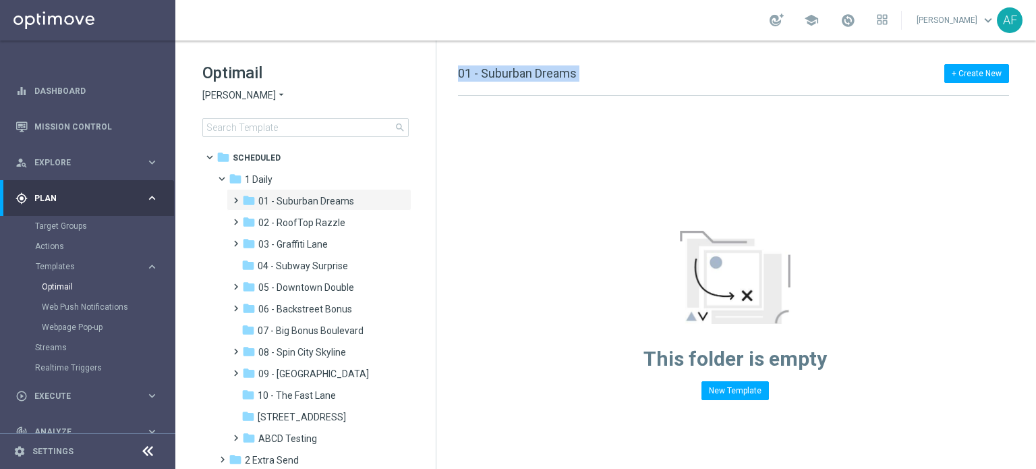
drag, startPoint x: 436, startPoint y: 215, endPoint x: 431, endPoint y: 229, distance: 14.1
click at [433, 231] on div "Optimail King Johnnie arrow_drop_down × King Johnnie search folder 1 Folder fol…" at bounding box center [605, 254] width 860 height 428
click at [334, 198] on span "01 - Suburban Dreams" at bounding box center [306, 201] width 96 height 12
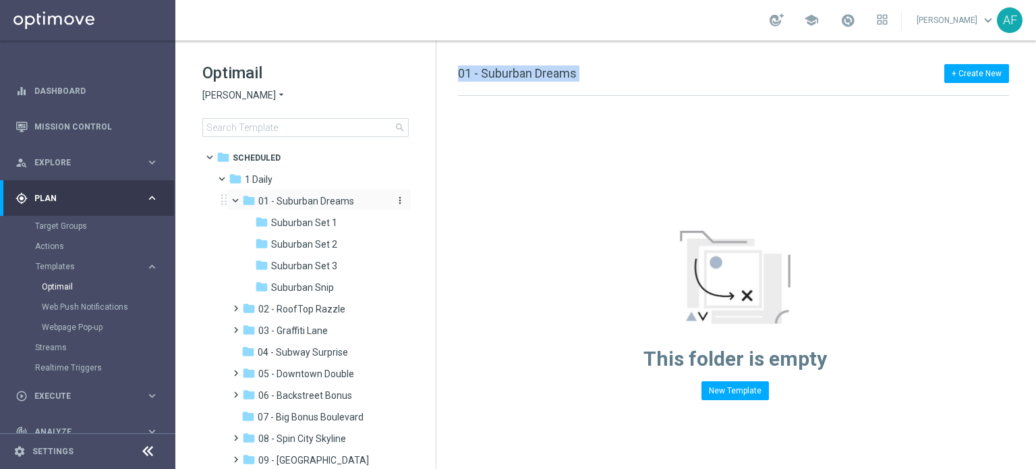
click at [336, 196] on span "01 - Suburban Dreams" at bounding box center [306, 201] width 96 height 12
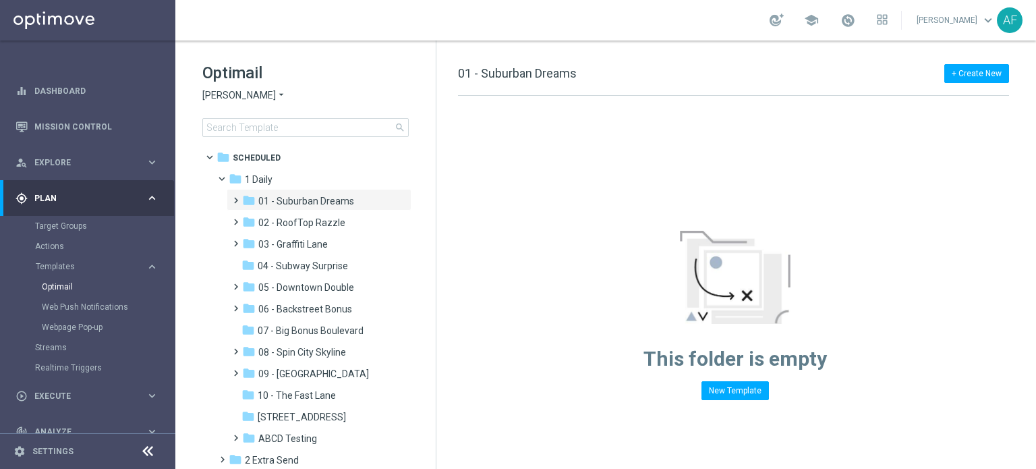
click at [434, 191] on div "Optimail King Johnnie arrow_drop_down × King Johnnie search folder 1 Folder fol…" at bounding box center [305, 132] width 260 height 185
drag, startPoint x: 433, startPoint y: 237, endPoint x: 433, endPoint y: 247, distance: 10.1
click at [433, 247] on div "folder Scheduled more_vert folder 1 Daily more_vert" at bounding box center [304, 306] width 260 height 320
click at [240, 98] on span "[PERSON_NAME]" at bounding box center [238, 95] width 73 height 13
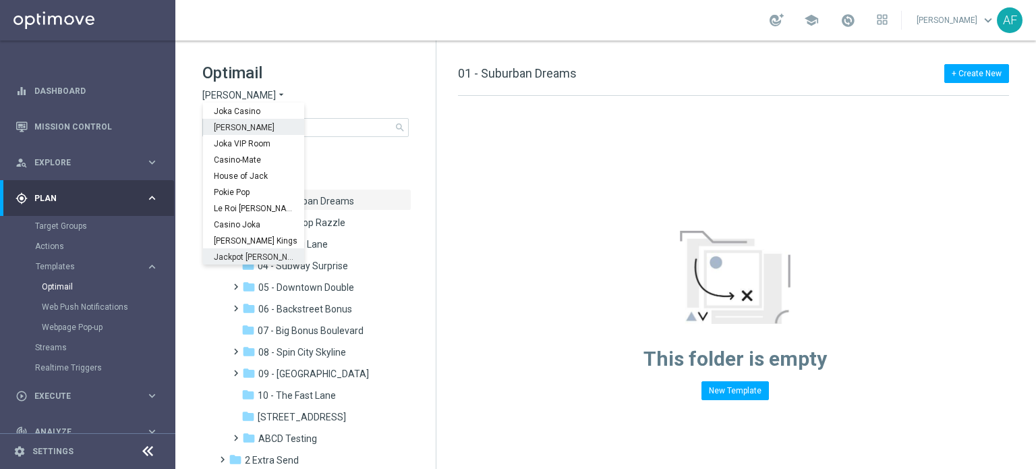
click at [0, 0] on span "Jackpot [PERSON_NAME]" at bounding box center [0, 0] width 0 height 0
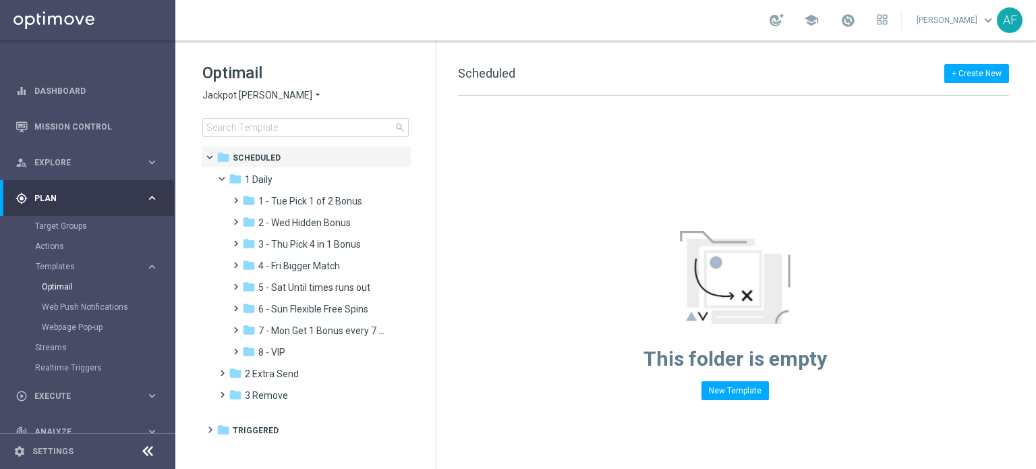
click at [237, 97] on span "Jackpot [PERSON_NAME]" at bounding box center [257, 95] width 110 height 13
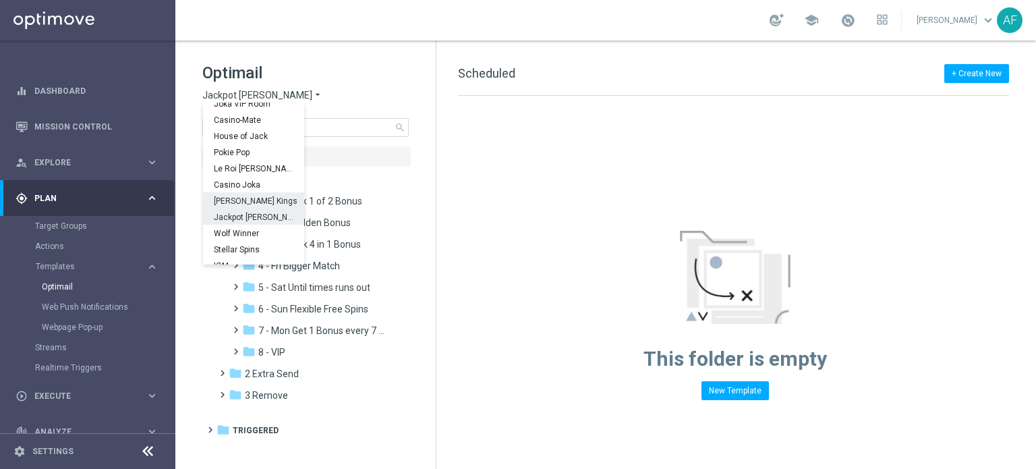
scroll to position [49, 0]
click at [0, 0] on span "Stellar Spins" at bounding box center [0, 0] width 0 height 0
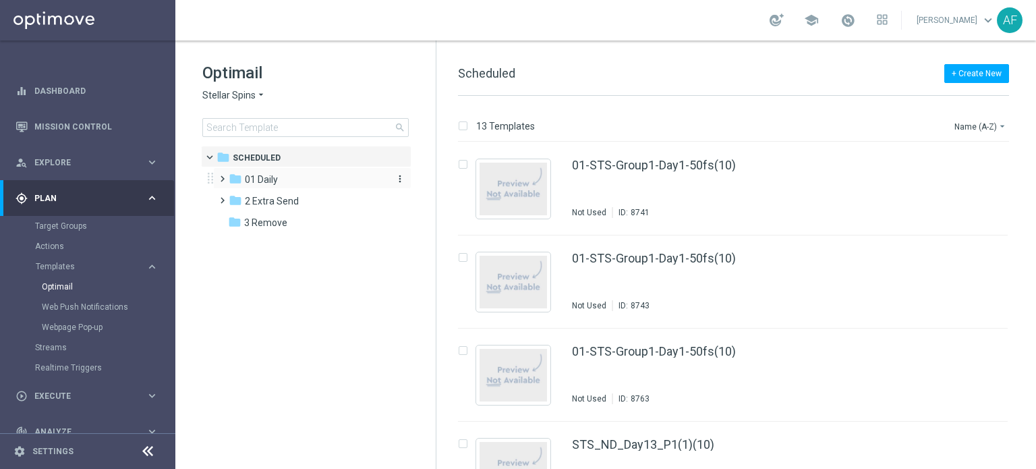
click at [287, 177] on div "folder 01 Daily" at bounding box center [306, 180] width 155 height 16
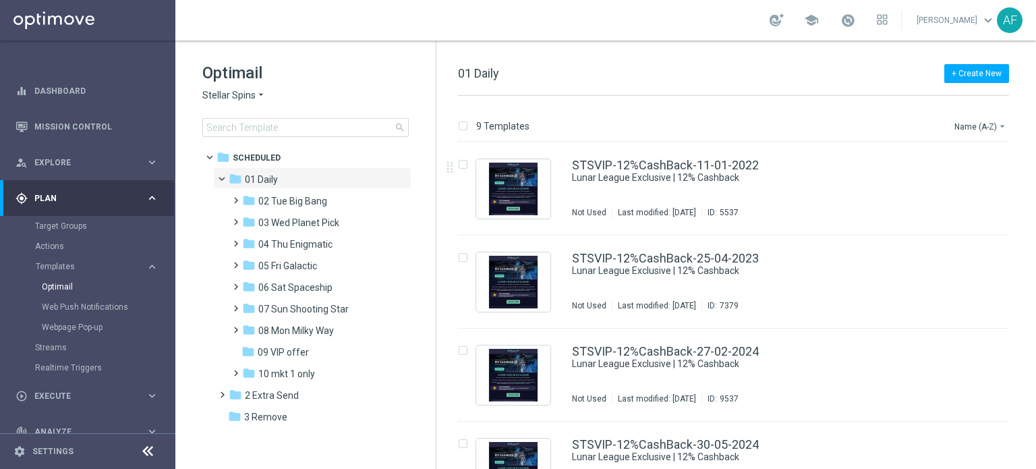
click at [384, 60] on div "Optimail Stellar Spins arrow_drop_down × Stellar Spins search folder 1 Folder f…" at bounding box center [305, 132] width 260 height 185
click at [280, 182] on div "folder 01 Daily" at bounding box center [306, 180] width 155 height 16
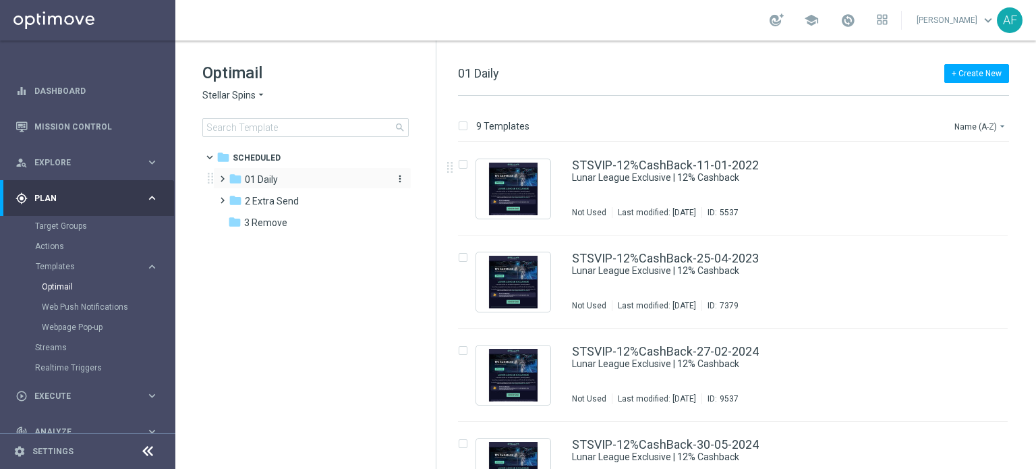
click at [276, 180] on span "01 Daily" at bounding box center [261, 179] width 33 height 12
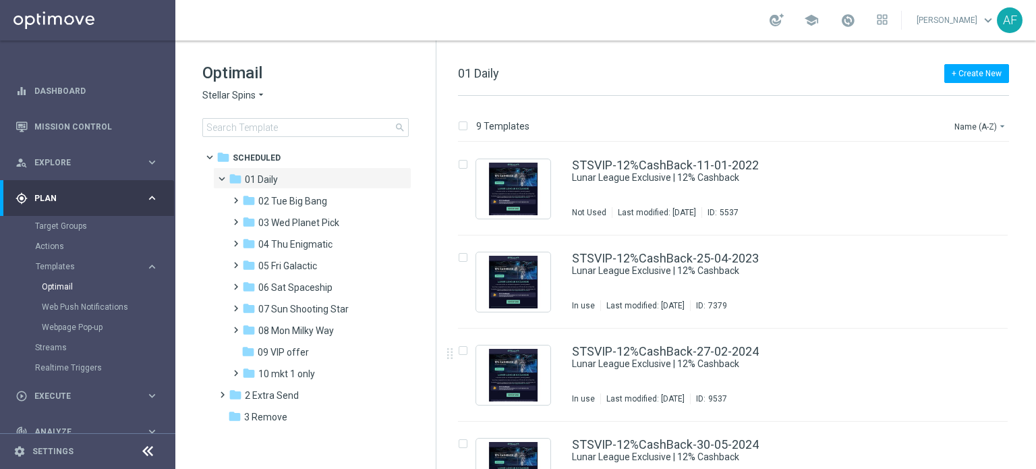
click at [244, 91] on span "Stellar Spins" at bounding box center [228, 95] width 53 height 13
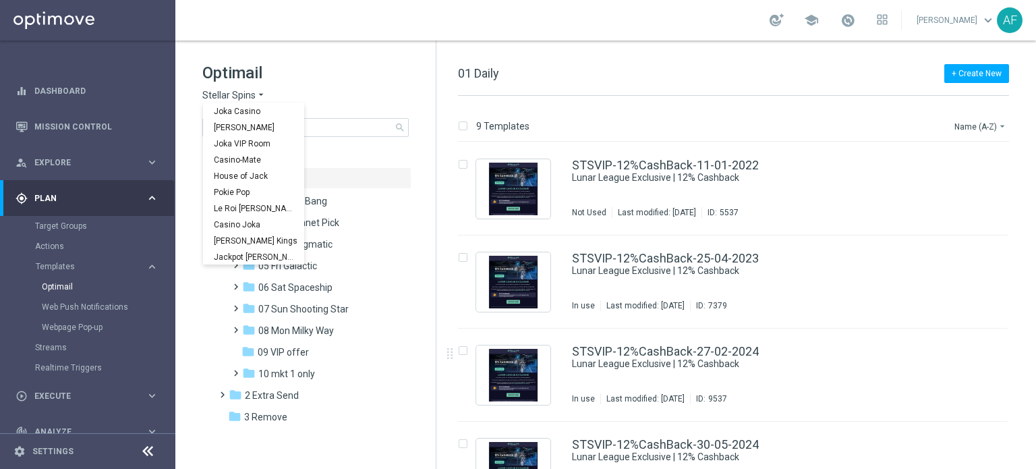
scroll to position [49, 0]
click at [0, 0] on span "[PERSON_NAME] Kings" at bounding box center [0, 0] width 0 height 0
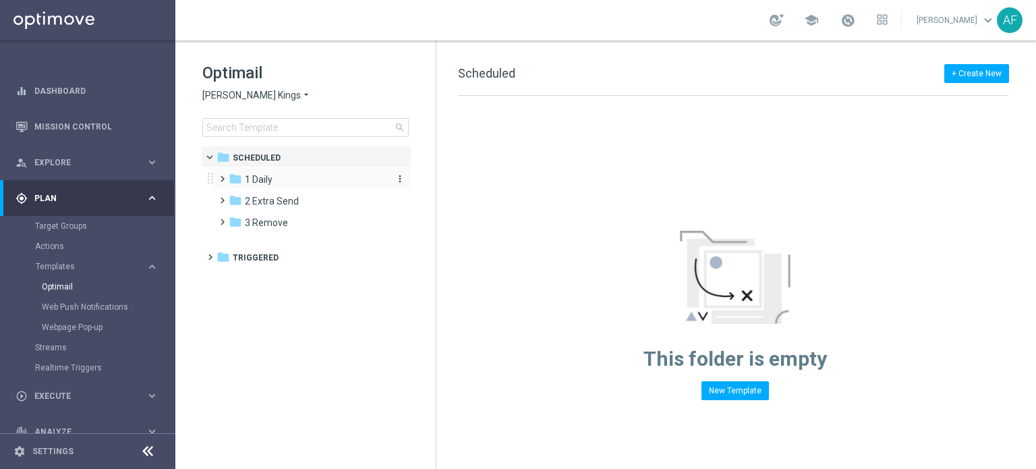
click at [239, 179] on icon "folder" at bounding box center [235, 178] width 13 height 13
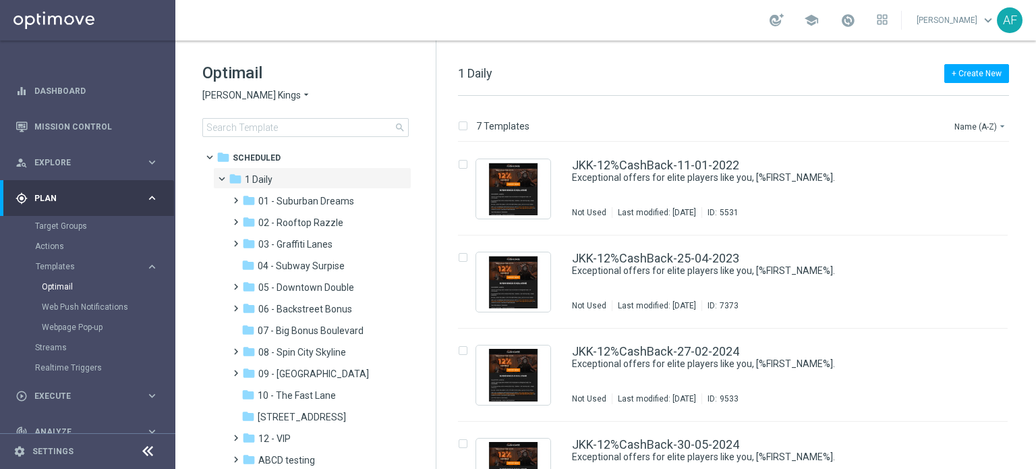
drag, startPoint x: 434, startPoint y: 219, endPoint x: 429, endPoint y: 233, distance: 14.9
click at [429, 226] on div "Optimail Johnnie Kash Kings arrow_drop_down × Johnnie Kash Kings search folder …" at bounding box center [305, 132] width 260 height 185
